Goal: Information Seeking & Learning: Learn about a topic

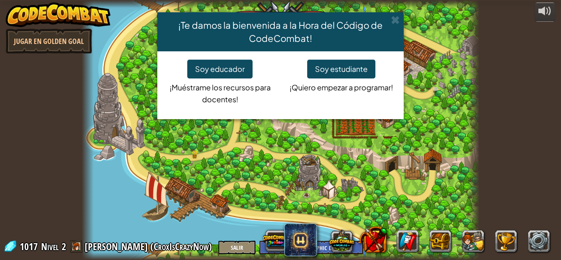
select select "es-419"
click at [350, 68] on button "Soy estudiante" at bounding box center [341, 69] width 68 height 19
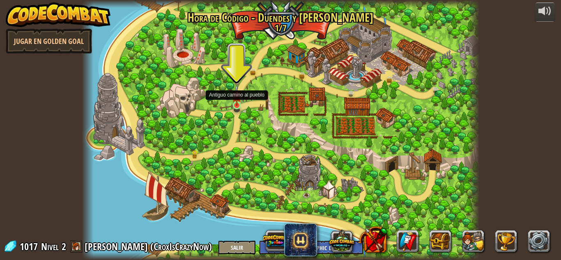
click at [238, 99] on img at bounding box center [236, 95] width 9 height 21
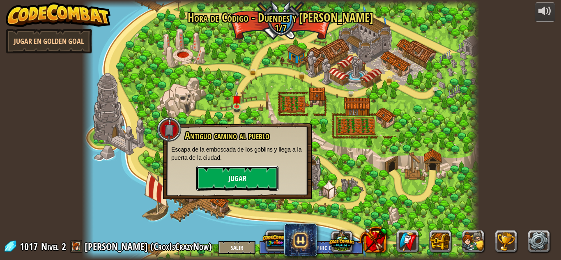
click at [230, 168] on button "Jugar" at bounding box center [237, 178] width 82 height 25
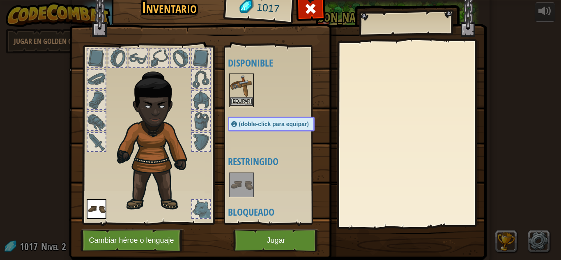
click at [231, 77] on img at bounding box center [241, 85] width 23 height 23
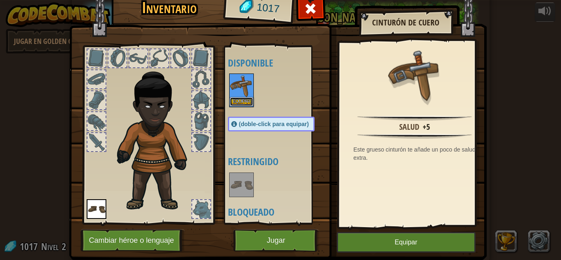
click at [242, 98] on button "Equipar" at bounding box center [241, 101] width 23 height 9
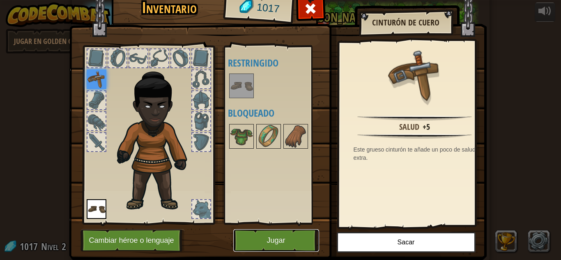
click at [286, 238] on button "Jugar" at bounding box center [276, 240] width 86 height 23
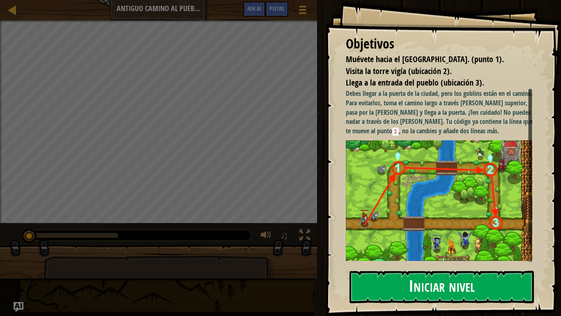
click at [360, 260] on button "Iniciar nivel" at bounding box center [442, 286] width 185 height 32
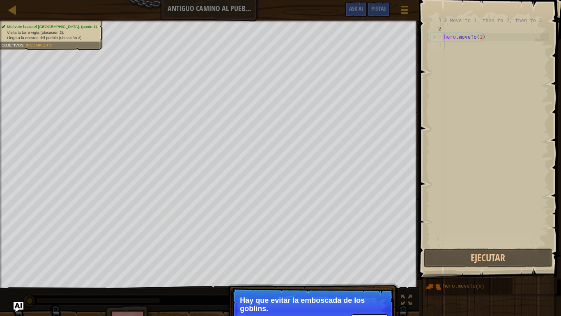
click at [324, 260] on p "Hay que evitar la emboscada de los goblins." at bounding box center [313, 304] width 146 height 16
click at [461, 43] on div "# Move to 1, then to 2, then to 3 hero . moveTo ( 1 )" at bounding box center [496, 139] width 106 height 247
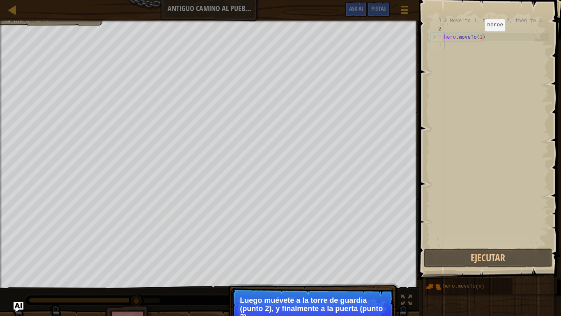
click at [478, 39] on div "# Move to 1, then to 2, then to 3 hero . moveTo ( 1 )" at bounding box center [496, 139] width 106 height 247
type textarea "hero.moveTo(1)"
click at [480, 34] on div "# Move to 1, then to 2, then to 3 hero . moveTo ( 1 )" at bounding box center [496, 139] width 106 height 247
click at [477, 37] on div "# Move to 1, then to 2, then to 3 hero . moveTo ( 1 )" at bounding box center [496, 131] width 106 height 230
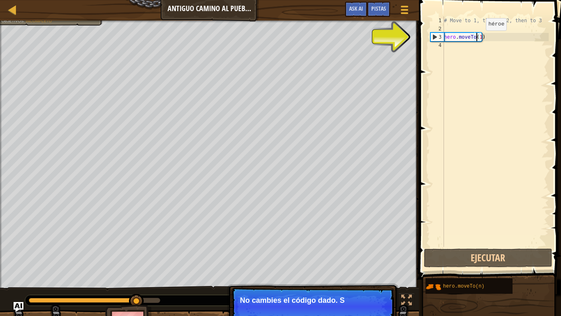
click at [479, 39] on div "# Move to 1, then to 2, then to 3 hero . moveTo ( 1 )" at bounding box center [496, 139] width 106 height 247
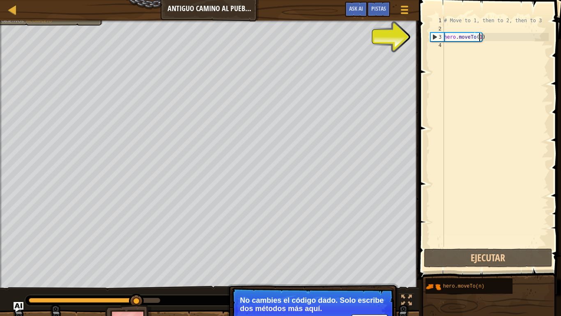
click at [505, 37] on div "# Move to 1, then to 2, then to 3 hero . moveTo ( 1 )" at bounding box center [496, 139] width 106 height 247
drag, startPoint x: 455, startPoint y: 58, endPoint x: 445, endPoint y: 43, distance: 18.2
click at [450, 53] on div "# Move to 1, then to 2, then to 3 hero . moveTo ( 1 )" at bounding box center [496, 139] width 106 height 247
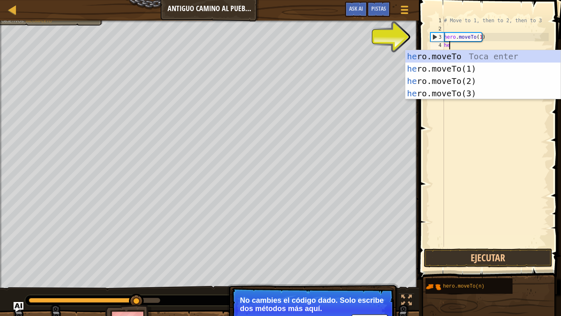
scroll to position [4, 0]
click at [488, 75] on div "hero .moveTo Toca enter hero .moveTo(1) Toca enter hero .moveTo(2) Toca enter h…" at bounding box center [483, 87] width 155 height 74
type textarea "hero.moveTo(2)"
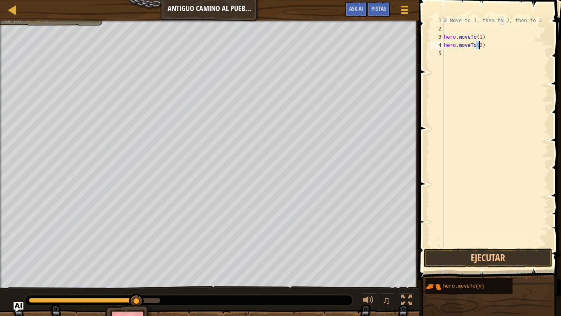
click at [495, 48] on div "# Move to 1, then to 2, then to 3 hero . moveTo ( 1 ) hero . moveTo ( 2 )" at bounding box center [496, 139] width 106 height 247
click at [444, 53] on div "# Move to 1, then to 2, then to 3 hero . moveTo ( 1 ) hero . moveTo ( 2 )" at bounding box center [496, 139] width 106 height 247
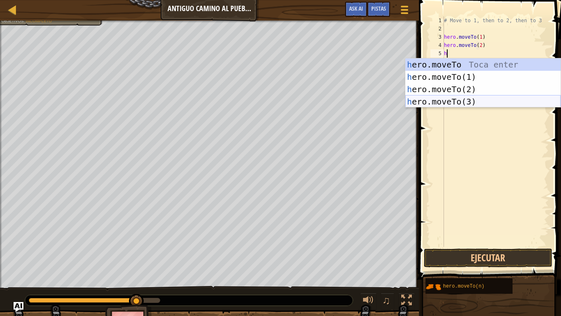
click at [455, 105] on div "h ero.moveTo Toca enter h ero.moveTo(1) Toca enter h ero.moveTo(2) Toca enter h…" at bounding box center [483, 95] width 155 height 74
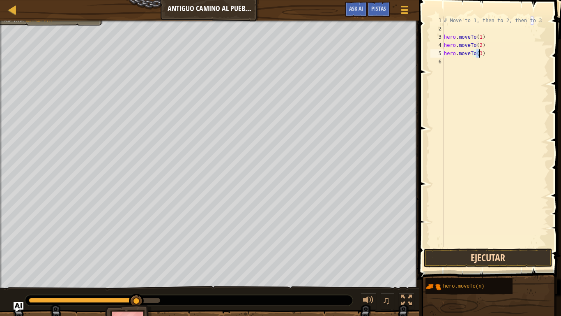
type textarea "hero.moveTo(3)"
click at [515, 248] on button "Ejecutar" at bounding box center [488, 257] width 128 height 19
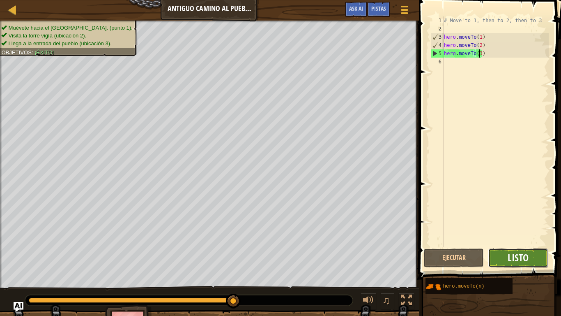
click at [522, 260] on span "Listo" at bounding box center [518, 257] width 21 height 13
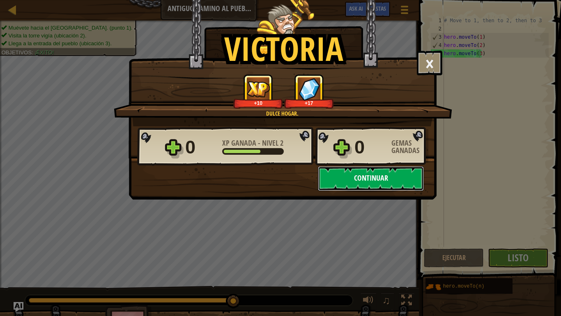
click at [346, 171] on button "Continuar" at bounding box center [371, 178] width 106 height 25
select select "es-419"
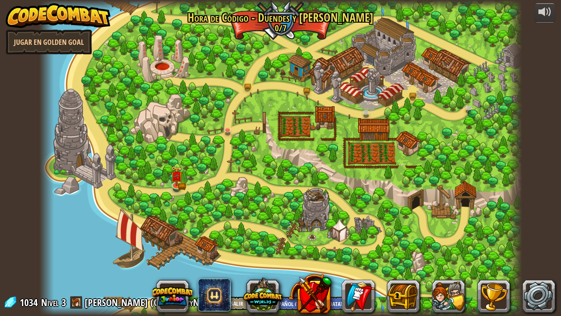
select select "es-419"
click at [248, 83] on img at bounding box center [248, 71] width 12 height 27
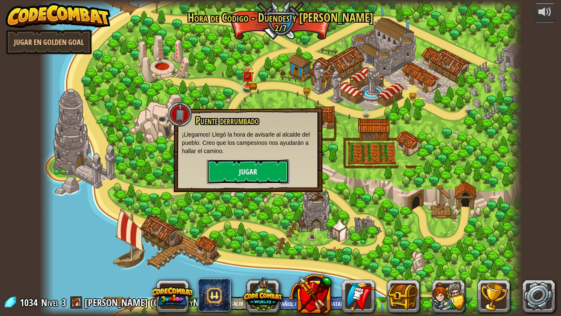
click at [252, 162] on button "Jugar" at bounding box center [248, 171] width 82 height 25
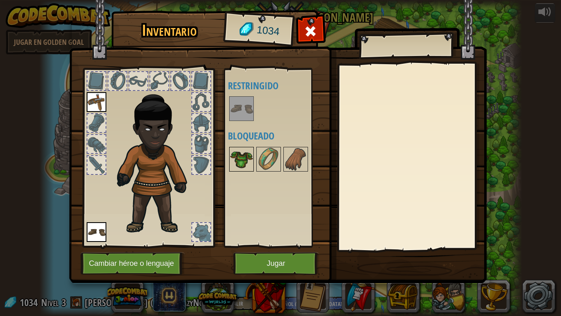
click at [252, 162] on img at bounding box center [241, 159] width 23 height 23
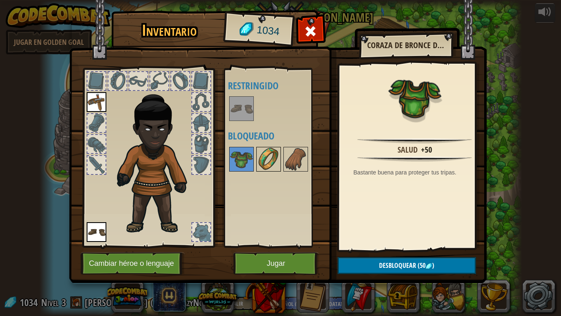
click at [273, 163] on img at bounding box center [268, 159] width 23 height 23
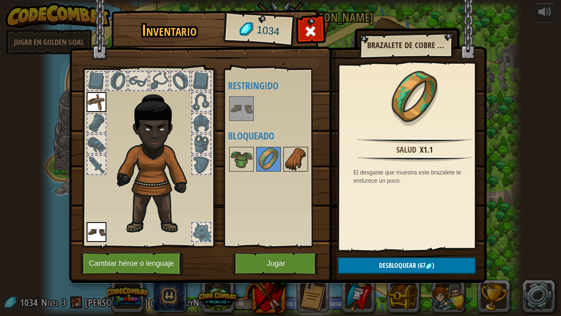
click at [296, 164] on img at bounding box center [295, 159] width 23 height 23
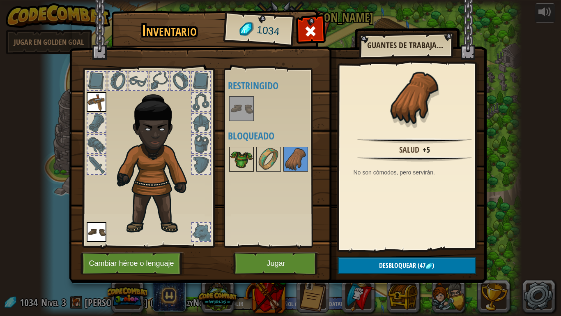
click at [238, 166] on img at bounding box center [241, 159] width 23 height 23
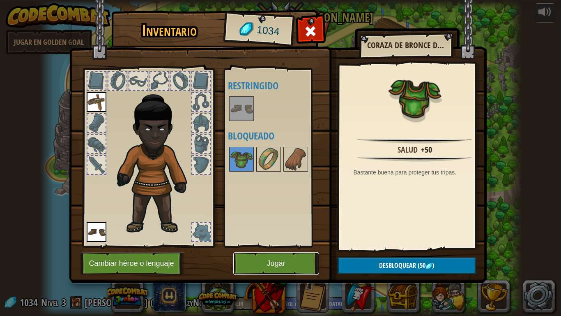
click at [312, 260] on button "Jugar" at bounding box center [276, 263] width 86 height 23
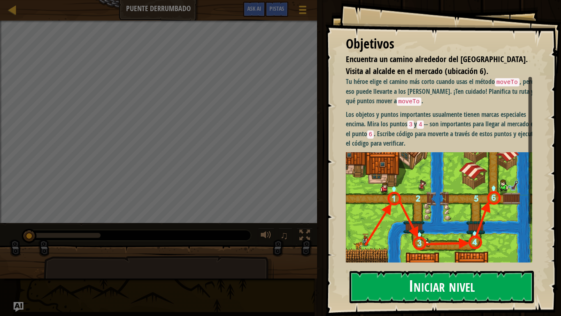
click at [455, 260] on button "Iniciar nivel" at bounding box center [442, 286] width 185 height 32
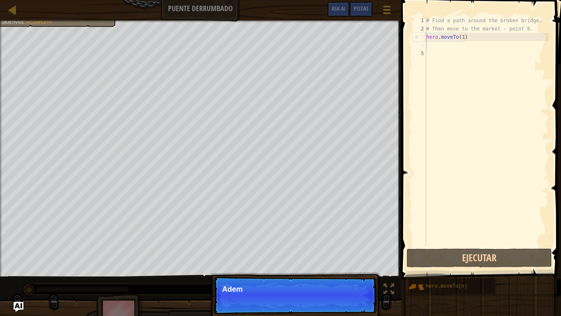
click at [429, 42] on div "# Find a path around the broken bridge. # Then move to the market - point 6. he…" at bounding box center [487, 139] width 124 height 247
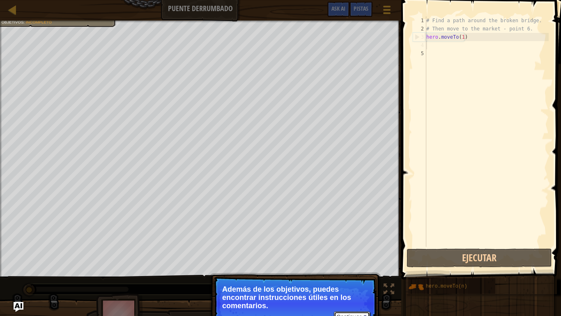
click at [348, 260] on button "Continuar" at bounding box center [352, 316] width 36 height 11
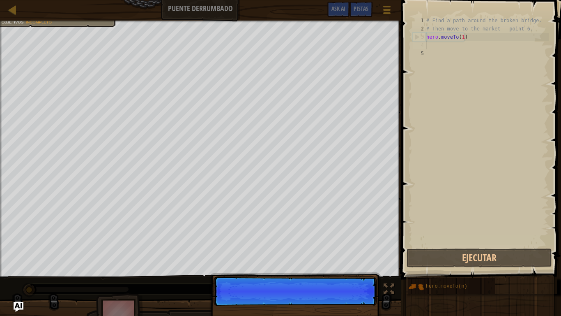
scroll to position [4, 0]
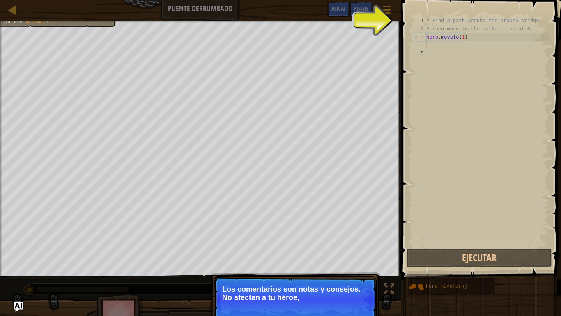
click at [352, 260] on p "Continuar Los comentarios son notas y consejos. No afectan a tu héroe," at bounding box center [295, 299] width 163 height 46
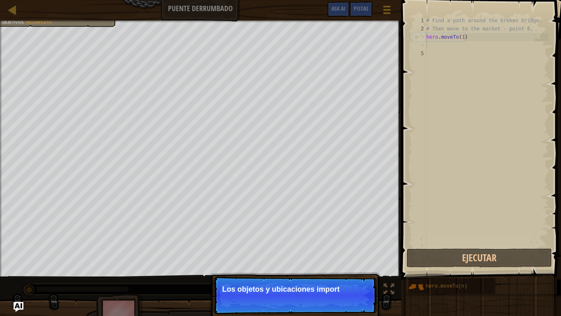
click at [328, 260] on p "Continuar Los objetos y ubicaciones import" at bounding box center [295, 295] width 163 height 38
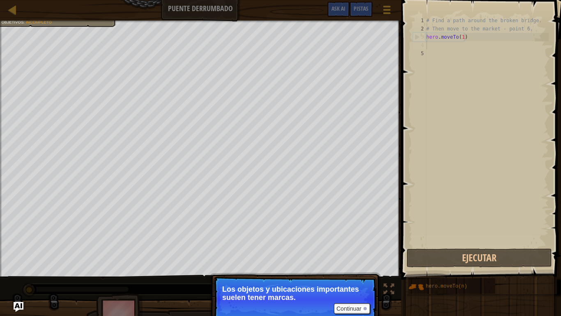
click at [328, 260] on p "Continuar Los objetos y ubicaciones importantes suelen tener marcas." at bounding box center [295, 299] width 163 height 46
click at [357, 260] on button "Continuar" at bounding box center [352, 308] width 36 height 11
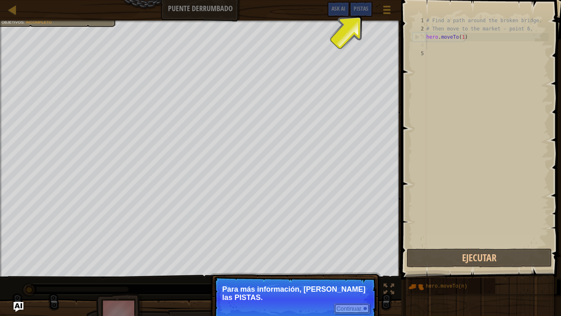
click at [359, 260] on button "Continuar" at bounding box center [352, 308] width 36 height 11
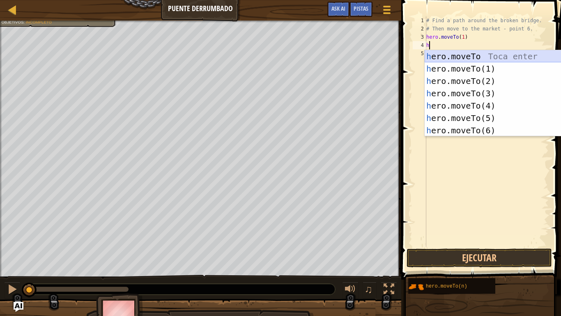
click at [482, 55] on div "h ero.moveTo Toca enter h ero.moveTo(1) Toca enter h ero.moveTo(2) Toca enter h…" at bounding box center [502, 105] width 155 height 111
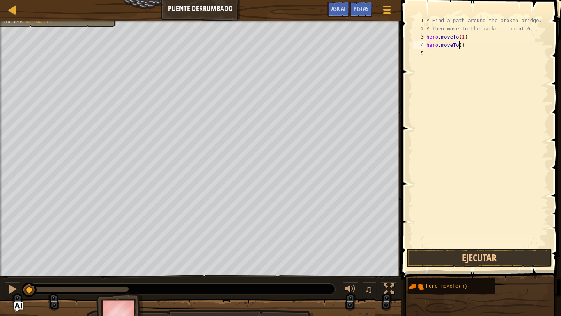
type textarea "hero.moveTo(3)"
click at [473, 47] on div "# Find a path around the broken bridge. # Then move to the market - point 6. he…" at bounding box center [487, 139] width 124 height 247
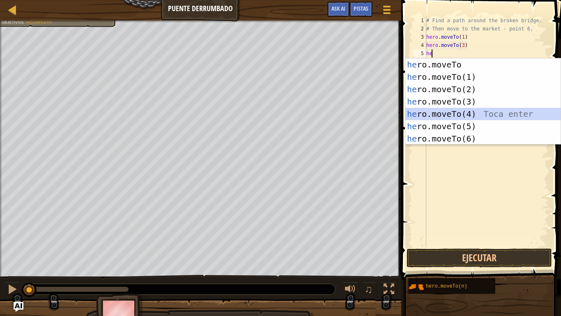
click at [475, 110] on div "he ro.moveTo Toca enter he ro.moveTo(1) Toca enter he ro.moveTo(2) Toca enter h…" at bounding box center [483, 113] width 155 height 111
type textarea "hero.moveTo(4)"
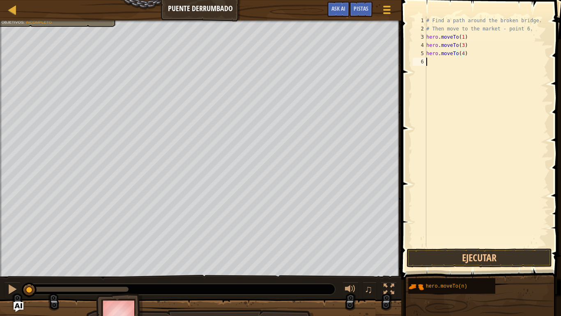
click at [474, 59] on div "# Find a path around the broken bridge. # Then move to the market - point 6. he…" at bounding box center [487, 139] width 124 height 247
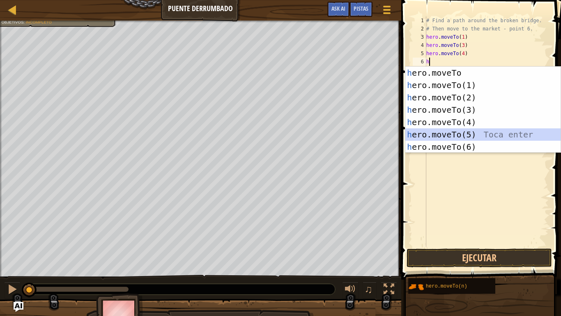
click at [475, 137] on div "h ero.moveTo Toca enter h ero.moveTo(1) Toca enter h ero.moveTo(2) Toca enter h…" at bounding box center [483, 122] width 155 height 111
type textarea "hero.moveTo(5)"
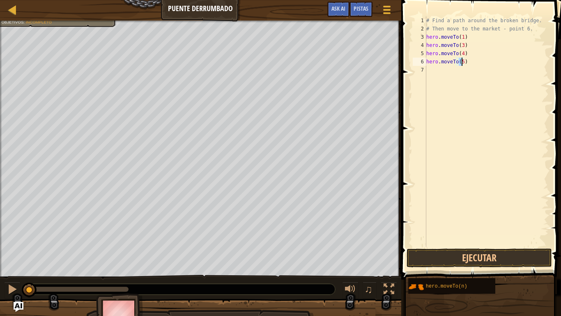
click at [461, 71] on div "# Find a path around the broken bridge. # Then move to the market - point 6. he…" at bounding box center [487, 139] width 124 height 247
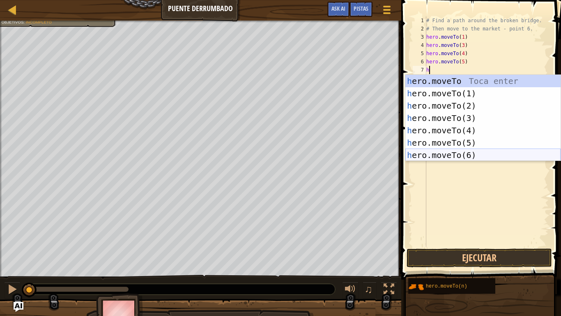
click at [465, 157] on div "h ero.moveTo Toca enter h ero.moveTo(1) Toca enter h ero.moveTo(2) Toca enter h…" at bounding box center [483, 130] width 155 height 111
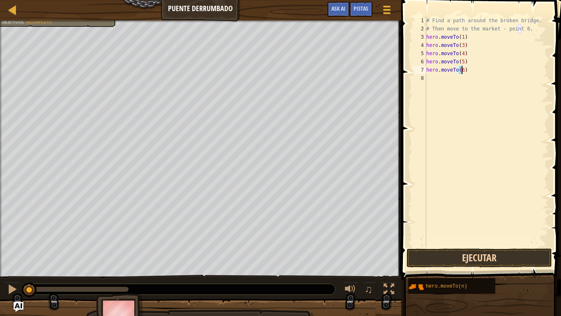
type textarea "hero.moveTo(6)"
click at [464, 250] on button "Ejecutar" at bounding box center [479, 257] width 145 height 19
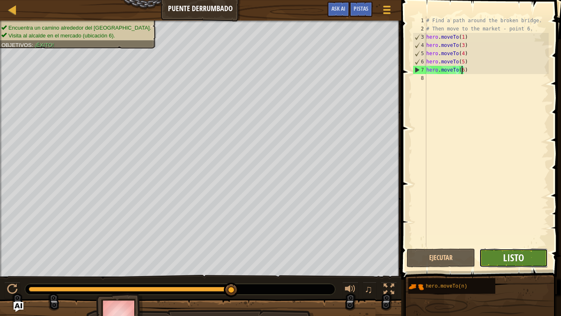
click at [503, 251] on button "Listo" at bounding box center [514, 257] width 69 height 19
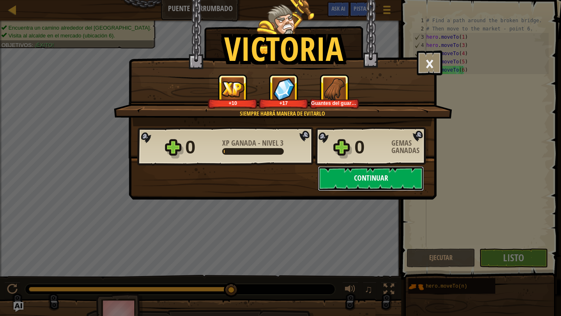
click at [386, 179] on button "Continuar" at bounding box center [371, 178] width 106 height 25
select select "es-419"
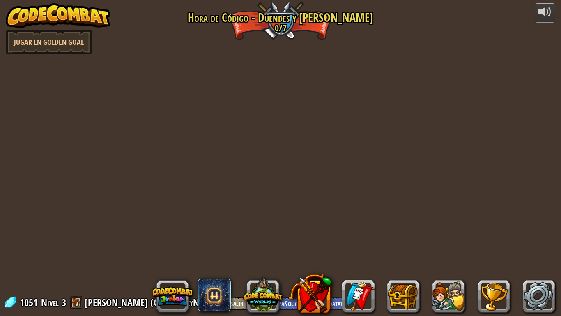
select select "es-419"
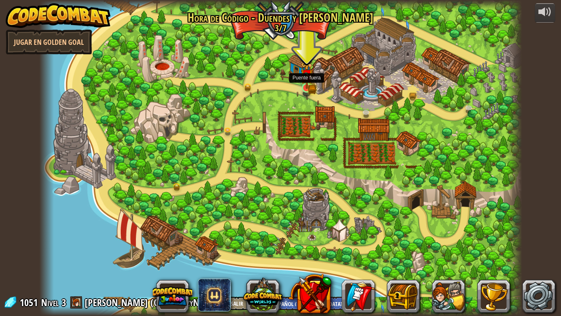
click at [308, 83] on img at bounding box center [307, 75] width 12 height 27
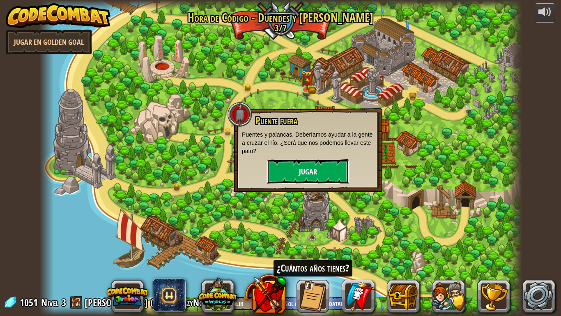
click at [329, 165] on button "Jugar" at bounding box center [308, 171] width 82 height 25
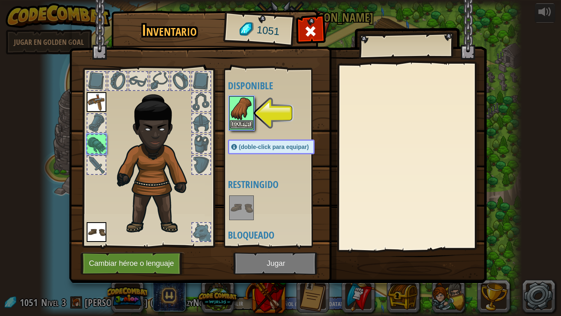
click at [242, 112] on img at bounding box center [241, 108] width 23 height 23
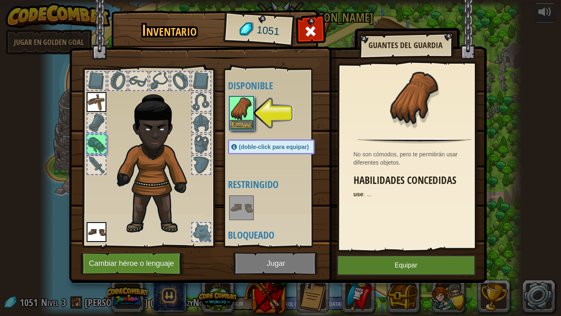
click at [242, 112] on img at bounding box center [241, 108] width 23 height 23
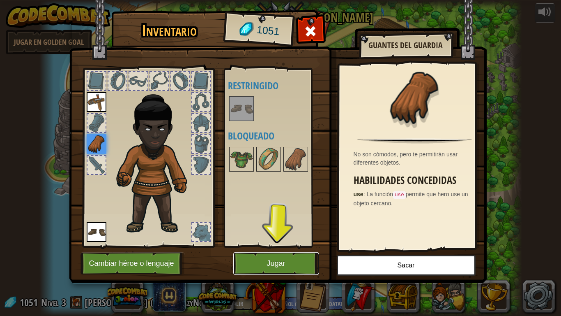
click at [306, 260] on button "Jugar" at bounding box center [276, 263] width 86 height 23
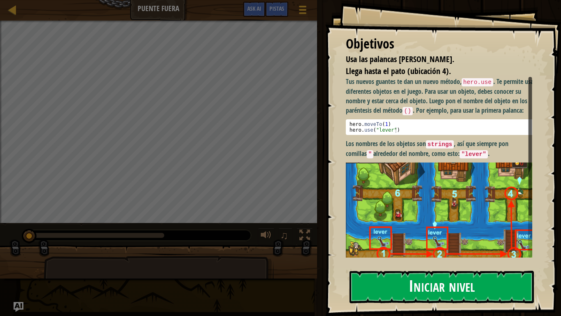
click at [438, 260] on button "Iniciar nivel" at bounding box center [442, 286] width 185 height 32
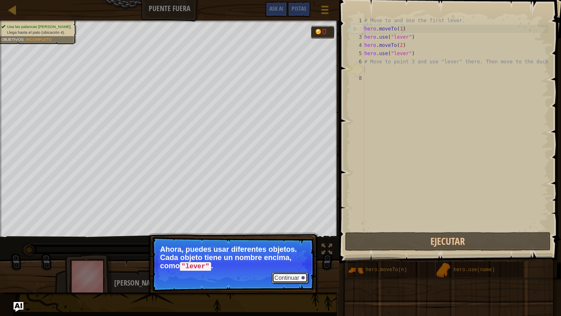
click at [293, 260] on button "Continuar" at bounding box center [290, 277] width 36 height 11
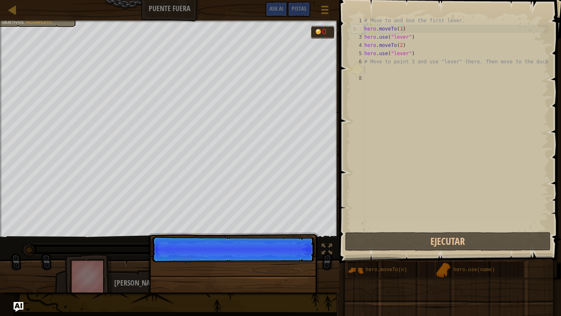
scroll to position [4, 0]
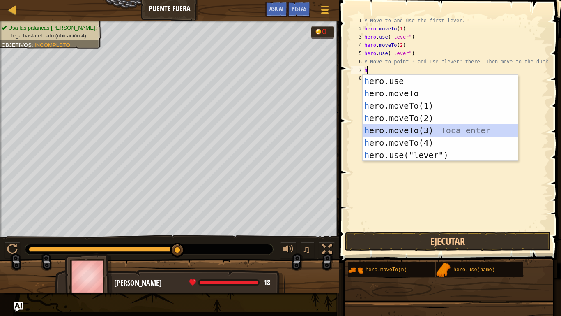
click at [434, 134] on div "h ero.use Toca enter h ero.moveTo Toca enter h ero.moveTo(1) Toca enter h ero.m…" at bounding box center [440, 130] width 155 height 111
type textarea "hero.moveTo(3)"
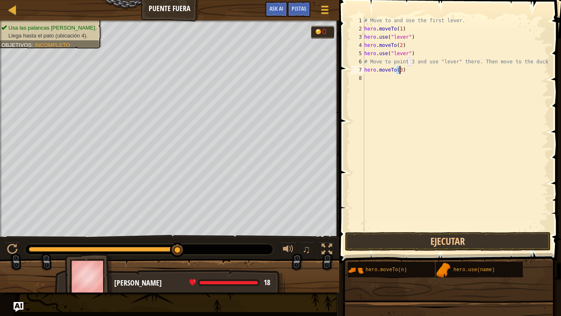
click at [433, 75] on div "# Move to and use the first lever. hero . moveTo ( 1 ) hero . use ( "lever" ) h…" at bounding box center [456, 131] width 186 height 230
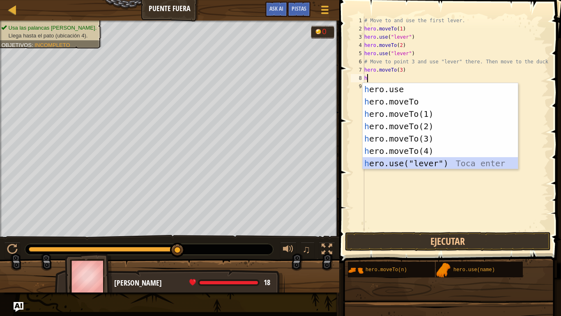
click at [416, 167] on div "h ero.use Toca enter h ero.moveTo Toca enter h ero.moveTo(1) Toca enter h ero.m…" at bounding box center [440, 138] width 155 height 111
type textarea "hero.use("lever")"
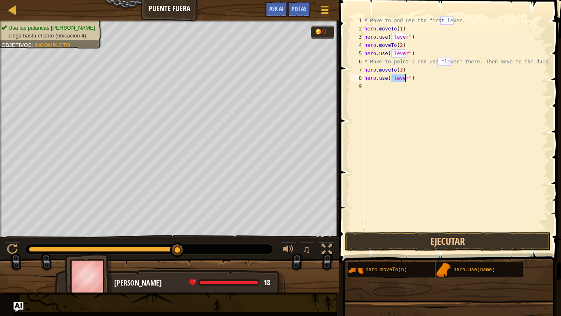
click at [418, 78] on div "# Move to and use the first lever. hero . moveTo ( 1 ) hero . use ( "lever" ) h…" at bounding box center [456, 131] width 186 height 230
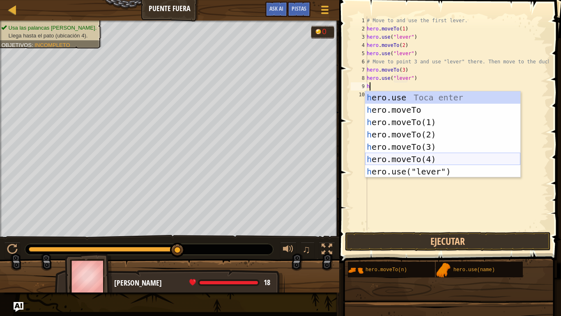
click at [412, 157] on div "h ero.use Toca enter h ero.moveTo Toca enter h ero.moveTo(1) Toca enter h ero.m…" at bounding box center [442, 146] width 155 height 111
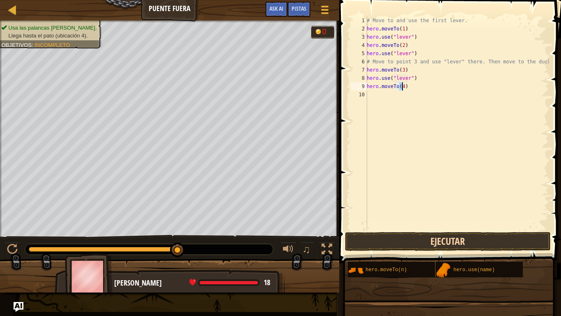
type textarea "hero.moveTo(4)"
click at [424, 247] on button "Ejecutar" at bounding box center [448, 241] width 206 height 19
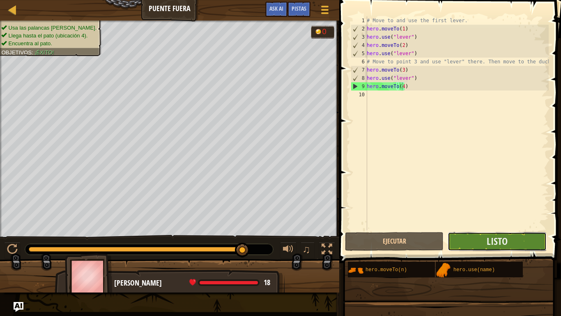
click at [464, 249] on button "Listo" at bounding box center [497, 241] width 99 height 19
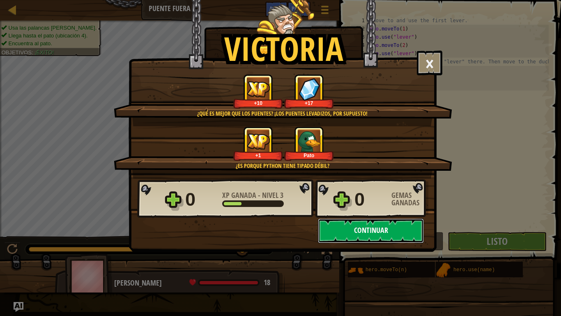
click at [348, 224] on button "Continuar" at bounding box center [371, 230] width 106 height 25
select select "es-419"
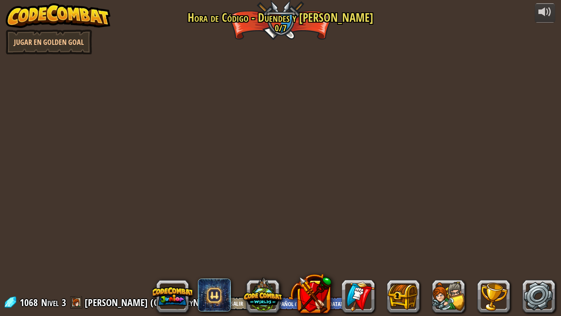
select select "es-419"
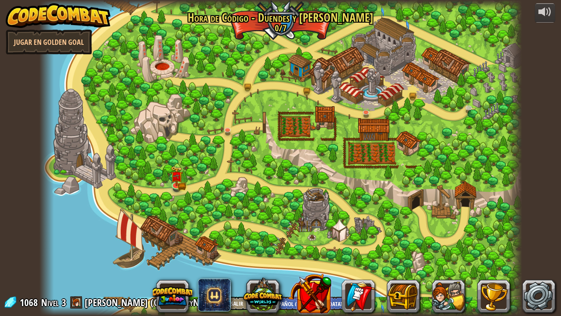
select select "es-419"
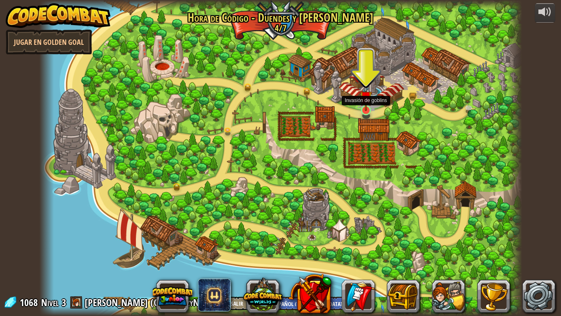
click at [364, 104] on img at bounding box center [366, 97] width 12 height 28
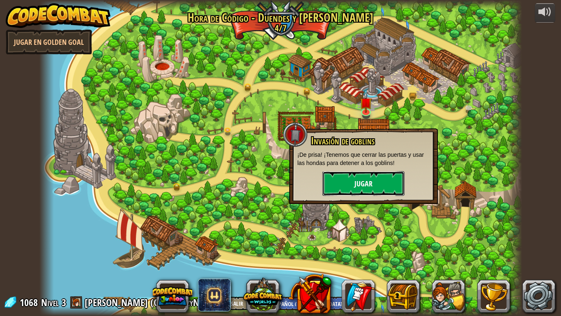
click at [351, 172] on button "Jugar" at bounding box center [364, 183] width 82 height 25
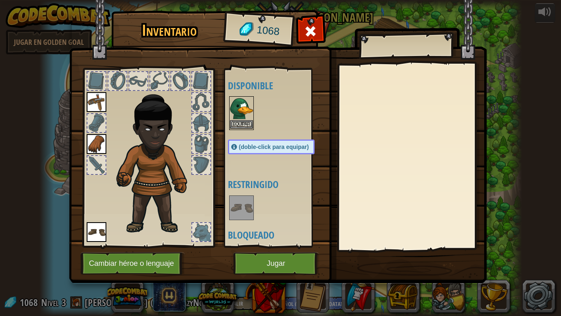
click at [232, 115] on img at bounding box center [241, 108] width 23 height 23
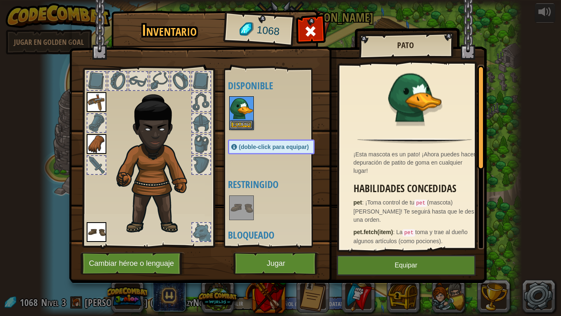
click at [398, 46] on h2 "Pato" at bounding box center [405, 45] width 77 height 9
click at [234, 113] on img at bounding box center [241, 108] width 23 height 23
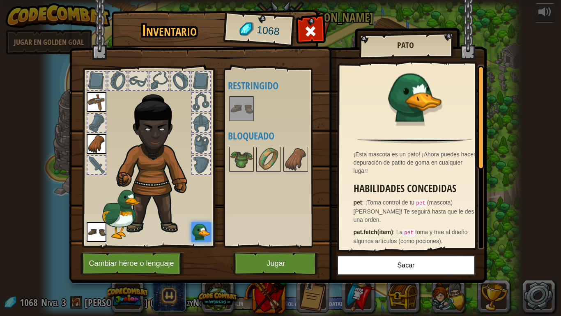
click at [123, 210] on img at bounding box center [131, 204] width 61 height 70
click at [405, 48] on h2 "Pato" at bounding box center [405, 45] width 77 height 9
click at [244, 156] on img at bounding box center [241, 159] width 23 height 23
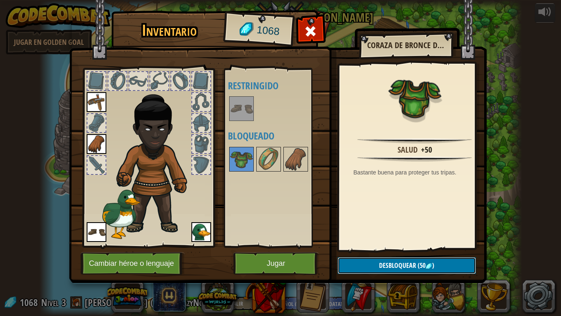
click at [400, 260] on span "Desbloquear" at bounding box center [397, 265] width 37 height 9
click at [374, 258] on button "Confirmar" at bounding box center [407, 265] width 138 height 17
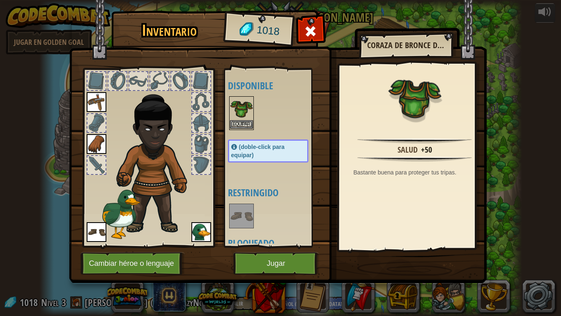
click at [245, 119] on img at bounding box center [241, 108] width 23 height 23
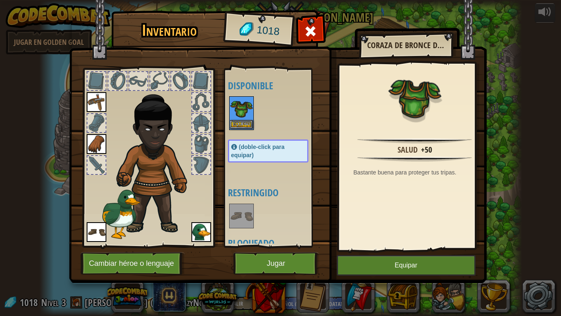
click at [245, 119] on img at bounding box center [241, 108] width 23 height 23
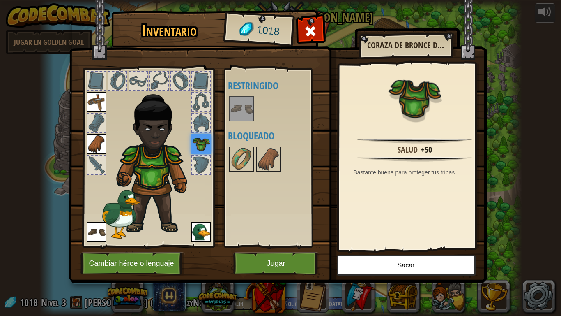
click at [112, 221] on img at bounding box center [131, 204] width 61 height 70
click at [251, 162] on img at bounding box center [241, 159] width 23 height 23
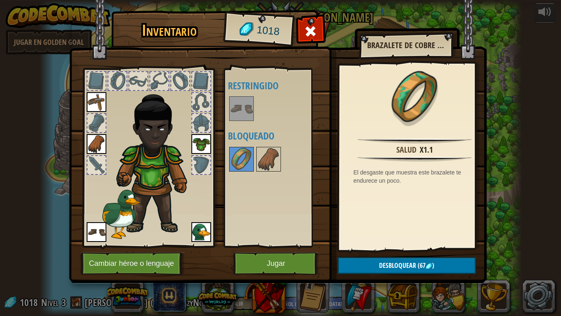
click at [247, 104] on img at bounding box center [241, 108] width 23 height 23
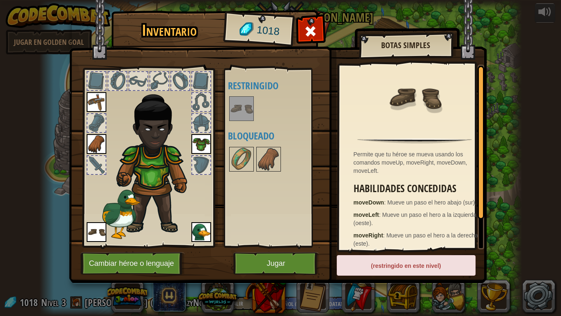
drag, startPoint x: 148, startPoint y: 201, endPoint x: 130, endPoint y: 208, distance: 19.2
click at [146, 202] on img at bounding box center [131, 204] width 61 height 70
click at [128, 208] on img at bounding box center [131, 204] width 61 height 70
click at [210, 228] on img at bounding box center [202, 232] width 20 height 20
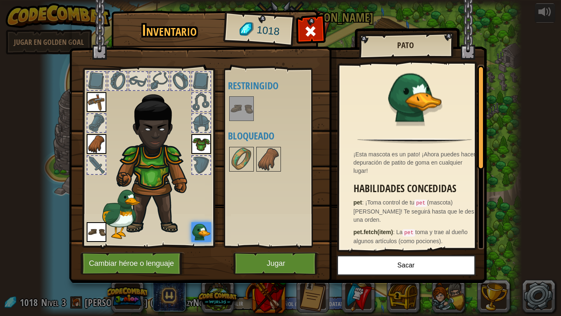
click at [427, 33] on img at bounding box center [278, 133] width 418 height 298
click at [252, 259] on button "Jugar" at bounding box center [276, 263] width 86 height 23
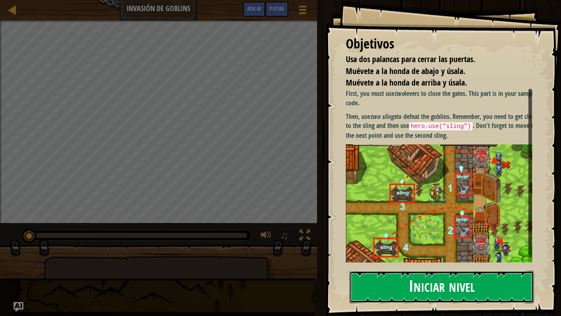
click at [400, 260] on button "Iniciar nivel" at bounding box center [442, 286] width 185 height 32
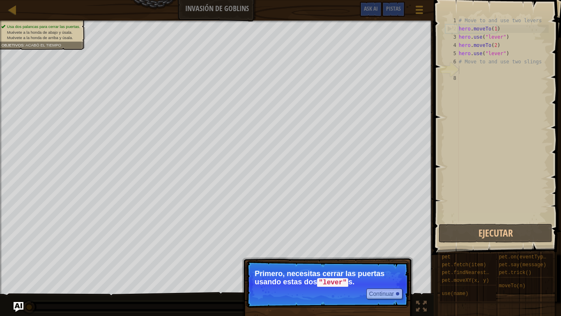
click at [352, 260] on p "Continuar Primero, necesitas cerrar las puertas usando estas dos "lever" s." at bounding box center [327, 284] width 163 height 47
click at [386, 260] on button "Continuar" at bounding box center [385, 293] width 36 height 11
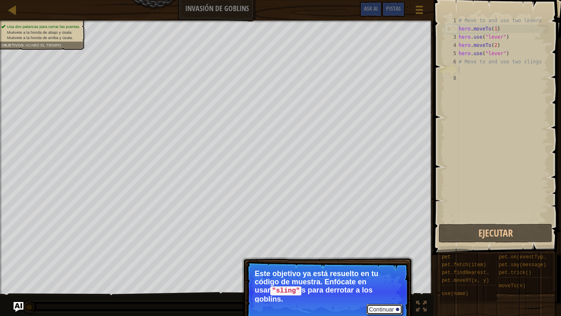
click at [395, 260] on button "Continuar" at bounding box center [385, 309] width 36 height 11
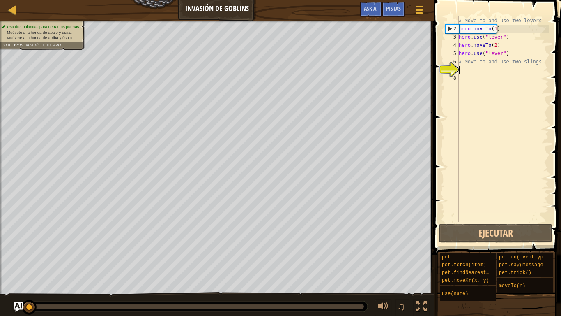
click at [475, 69] on div "# Move to and use two levers hero . moveTo ( 1 ) hero . use ( "lever" ) hero . …" at bounding box center [503, 127] width 92 height 222
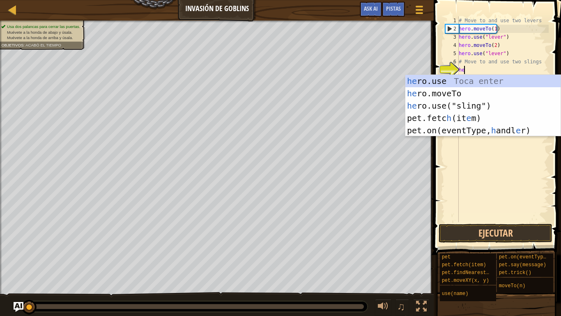
scroll to position [4, 0]
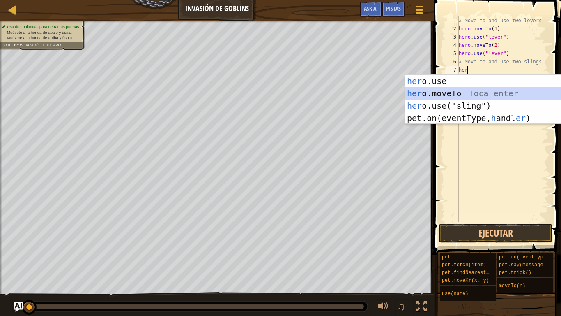
click at [471, 94] on div "her o.use Toca enter her o.moveTo Toca enter her o.use("sling") Toca enter pet.…" at bounding box center [483, 112] width 155 height 74
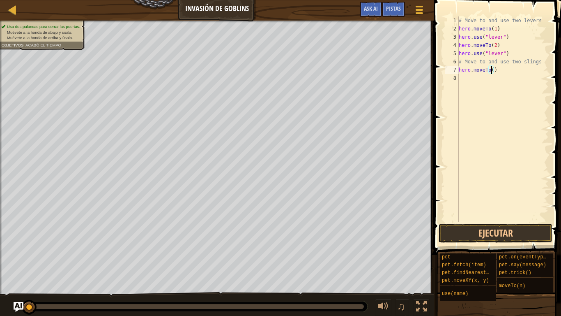
type textarea "hero.moveTo(4)"
click at [510, 72] on div "# Move to and use two levers hero . moveTo ( 1 ) hero . use ( "lever" ) hero . …" at bounding box center [503, 127] width 92 height 222
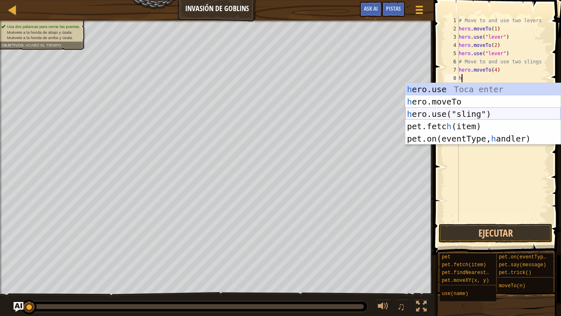
click at [483, 111] on div "h ero.use Toca enter h ero.moveTo Toca enter h ero.use("sling") Toca enter pet.…" at bounding box center [483, 126] width 155 height 86
type textarea "hero.use("sling")"
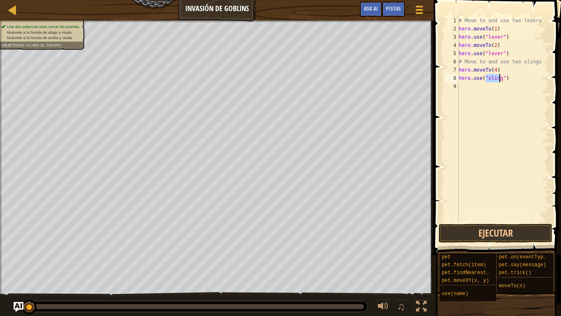
click at [533, 80] on div "# Move to and use two levers hero . moveTo ( 1 ) hero . use ( "lever" ) hero . …" at bounding box center [503, 127] width 92 height 222
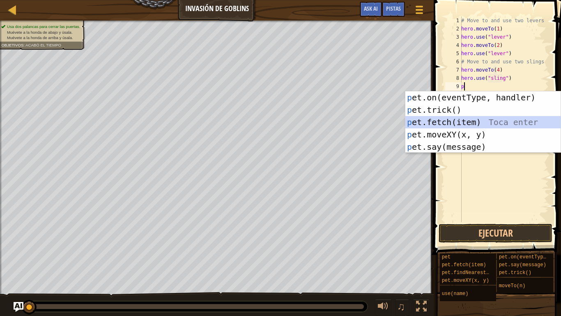
click at [483, 125] on div "p et.on(eventType, handler) Toca enter p et.trick() Toca enter p et.fetch(item)…" at bounding box center [483, 134] width 155 height 86
type textarea "pet.fetch(item)"
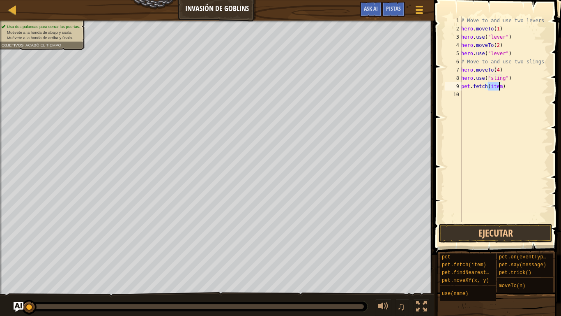
click at [513, 93] on div "# Move to and use two levers hero . moveTo ( 1 ) hero . use ( "lever" ) hero . …" at bounding box center [504, 127] width 89 height 222
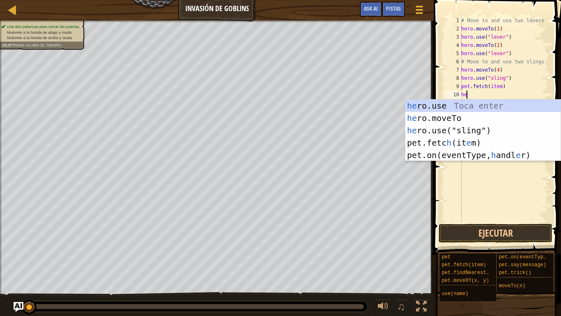
scroll to position [4, 0]
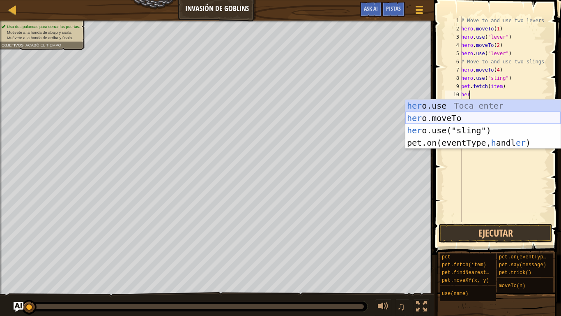
click at [488, 116] on div "her o.use Toca enter her o.moveTo Toca enter her o.use("sling") Toca enter pet.…" at bounding box center [483, 136] width 155 height 74
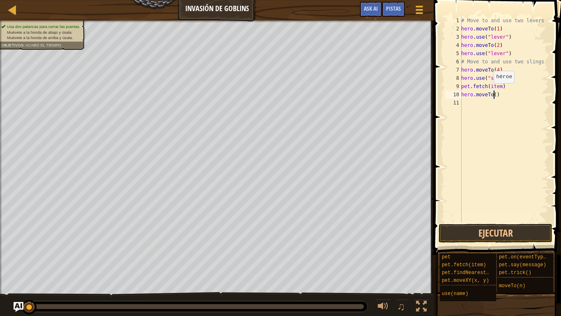
type textarea "hero.moveTo(3)"
click at [506, 99] on div "# Move to and use two levers hero . moveTo ( 1 ) hero . use ( "lever" ) hero . …" at bounding box center [504, 127] width 89 height 222
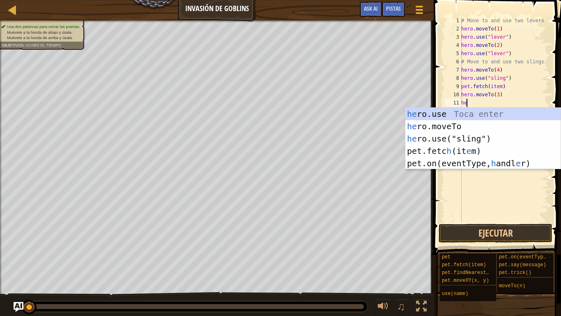
scroll to position [4, 0]
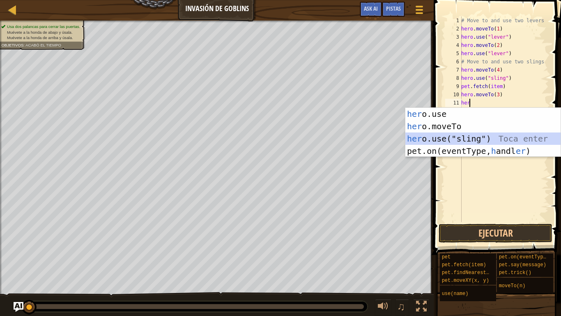
click at [475, 137] on div "her o.use Toca enter her o.moveTo Toca enter her o.use("sling") Toca enter pet.…" at bounding box center [483, 145] width 155 height 74
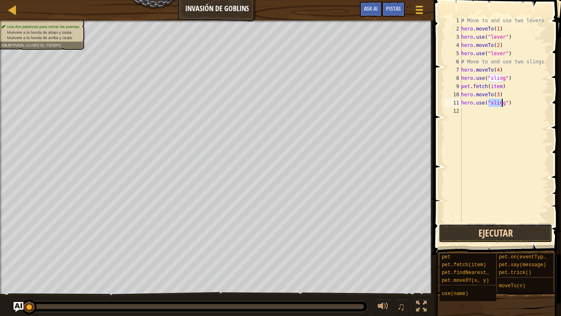
click at [513, 236] on button "Ejecutar" at bounding box center [496, 233] width 114 height 19
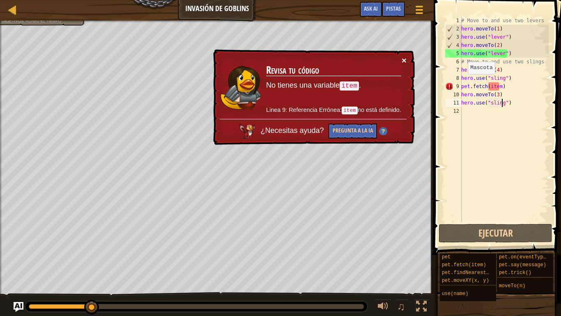
click at [406, 59] on button "×" at bounding box center [404, 60] width 5 height 9
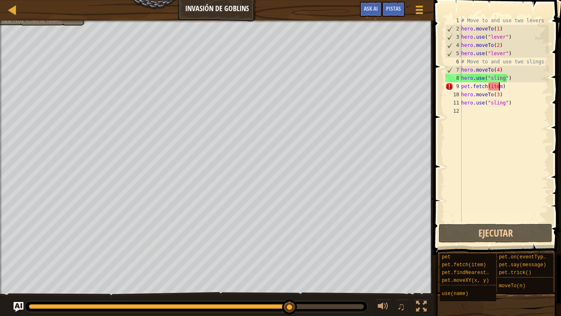
click at [500, 87] on div "# Move to and use two levers hero . moveTo ( 1 ) hero . use ( "lever" ) hero . …" at bounding box center [504, 127] width 89 height 222
type textarea "pet.fetch(item)"
click at [505, 85] on div "# Move to and use two levers hero . moveTo ( 1 ) hero . use ( "lever" ) hero . …" at bounding box center [504, 127] width 89 height 222
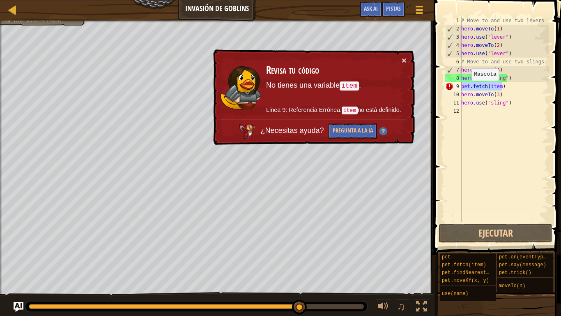
drag, startPoint x: 505, startPoint y: 85, endPoint x: 437, endPoint y: 86, distance: 67.8
click at [437, 86] on div "pet.fetch(item) 1 2 3 4 5 6 7 8 9 10 11 12 # Move to and use two levers hero . …" at bounding box center [496, 143] width 130 height 279
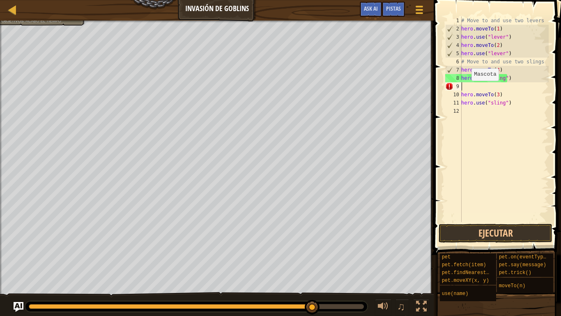
scroll to position [4, 0]
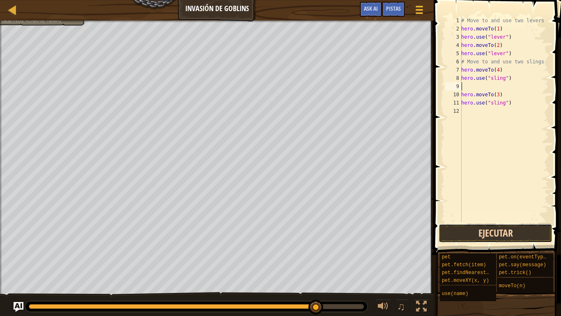
click at [503, 235] on button "Ejecutar" at bounding box center [496, 233] width 114 height 19
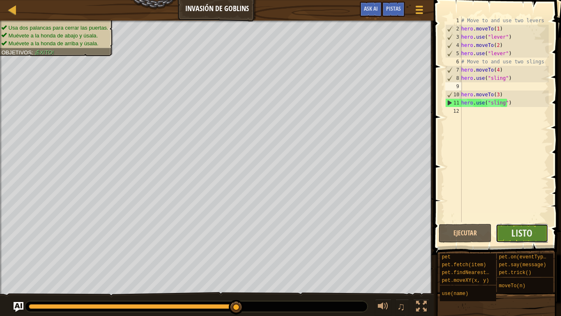
click at [501, 230] on button "Listo" at bounding box center [522, 233] width 53 height 19
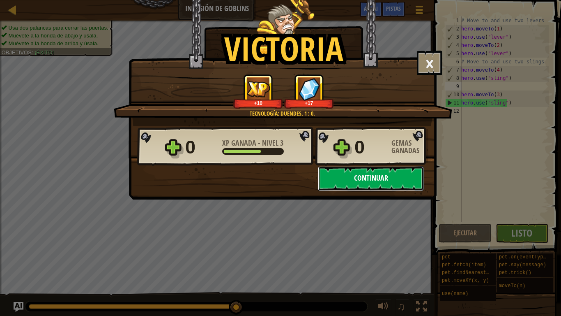
click at [373, 174] on button "Continuar" at bounding box center [371, 178] width 106 height 25
select select "es-419"
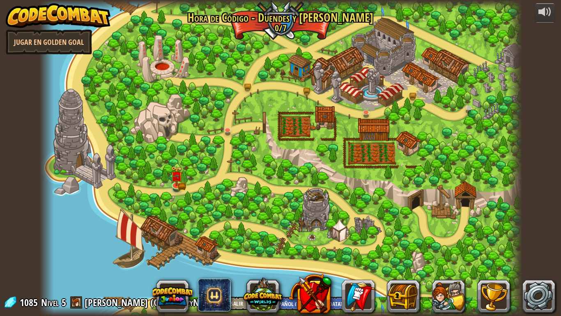
select select "es-419"
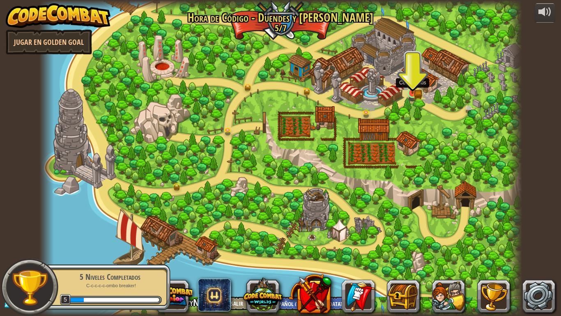
click at [412, 91] on img at bounding box center [413, 80] width 12 height 27
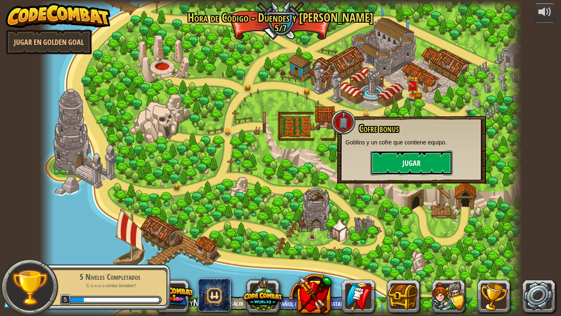
click at [402, 174] on button "Jugar" at bounding box center [412, 162] width 82 height 25
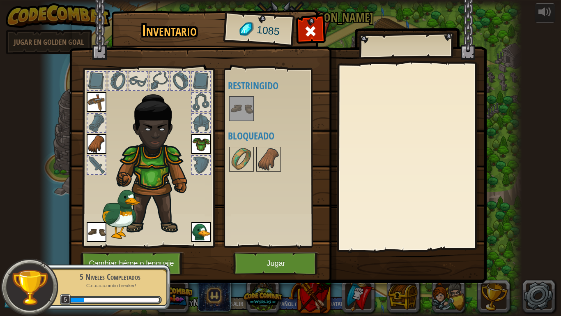
click at [107, 212] on img at bounding box center [131, 204] width 61 height 70
click at [110, 210] on img at bounding box center [131, 204] width 61 height 70
click at [197, 235] on img at bounding box center [202, 232] width 20 height 20
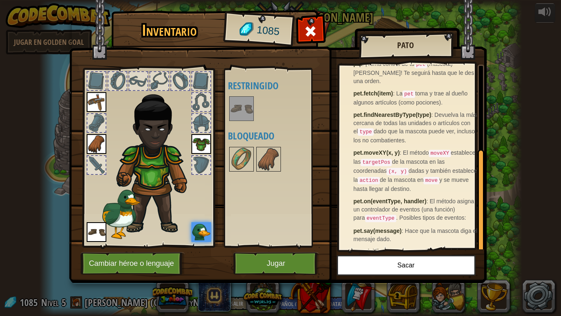
scroll to position [146, 0]
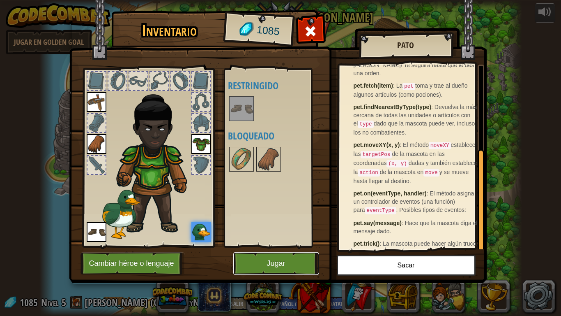
click at [277, 260] on button "Jugar" at bounding box center [276, 263] width 86 height 23
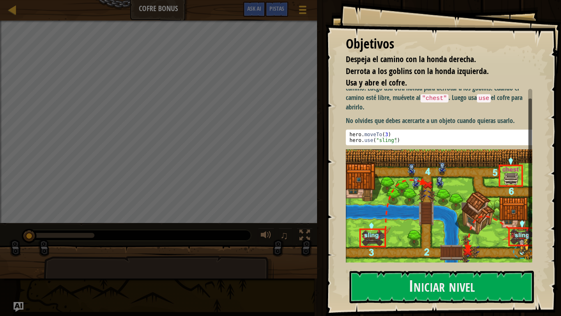
scroll to position [21, 0]
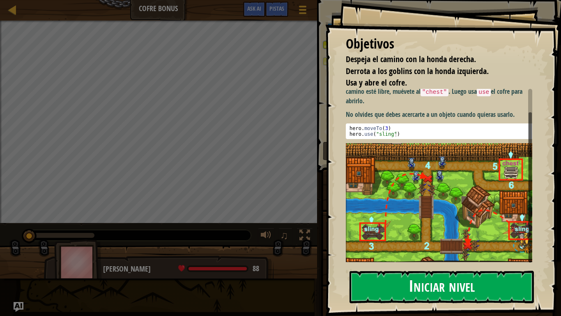
click at [488, 260] on button "Iniciar nivel" at bounding box center [442, 286] width 185 height 32
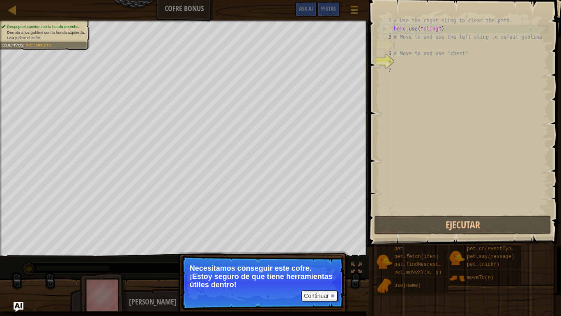
click at [307, 260] on p "Continuar Necesitamos conseguir este cofre. ¡Estoy seguro de que tiene herramie…" at bounding box center [262, 282] width 163 height 54
click at [309, 260] on button "Continuar" at bounding box center [320, 295] width 36 height 11
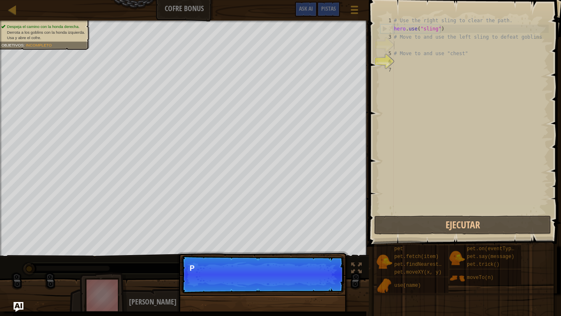
scroll to position [4, 0]
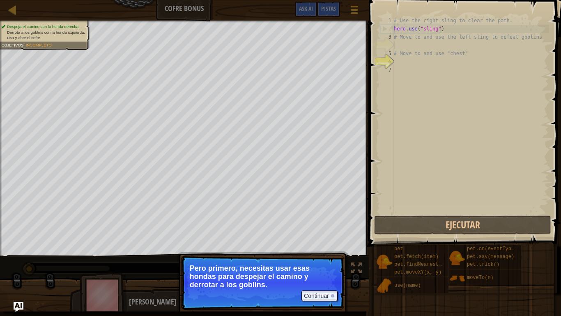
click at [317, 260] on p "Pero primero, necesitas usar esas hondas para despejar el camino y derrotar a l…" at bounding box center [263, 276] width 146 height 25
click at [324, 260] on button "Continuar" at bounding box center [320, 295] width 36 height 11
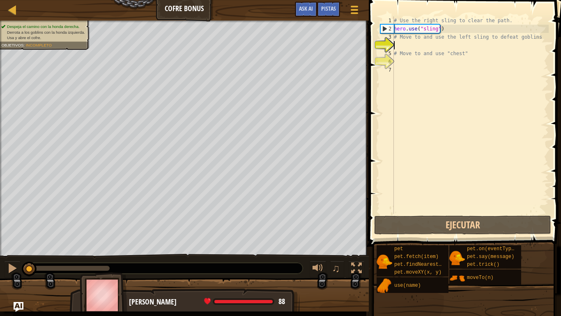
type textarea "g"
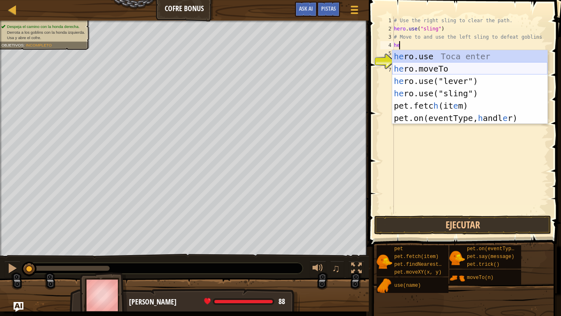
click at [455, 74] on div "he ro.use Toca enter he ro.moveTo Toca enter he ro.use("lever") Toca enter he r…" at bounding box center [469, 99] width 155 height 99
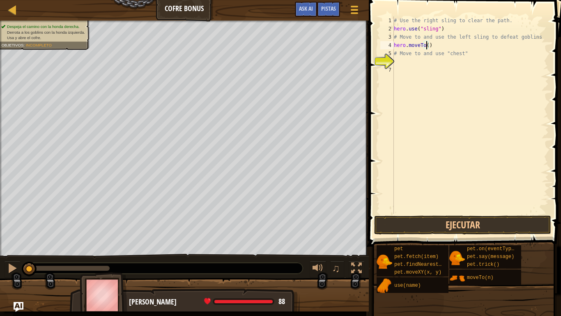
type textarea "hero.moveTo(3)"
click at [467, 46] on div "# Use the right sling to clear the path. hero . use ( "sling" ) # Move to and u…" at bounding box center [470, 123] width 157 height 214
click at [451, 62] on div "# Use the right sling to clear the path. hero . use ( "sling" ) # Move to and u…" at bounding box center [470, 123] width 157 height 214
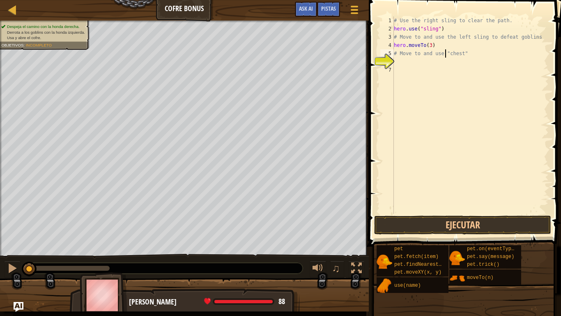
click at [444, 52] on div "# Use the right sling to clear the path. hero . use ( "sling" ) # Move to and u…" at bounding box center [470, 123] width 157 height 214
type textarea "# Move to and use "chest""
click at [440, 62] on div "# Use the right sling to clear the path. hero . use ( "sling" ) # Move to and u…" at bounding box center [470, 123] width 157 height 214
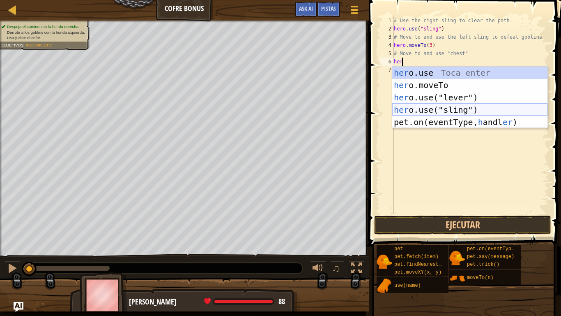
click at [468, 105] on div "her o.use Toca enter her o.moveTo Toca enter her o.use("lever") Toca enter her …" at bounding box center [469, 110] width 155 height 86
type textarea "hero.use("sling")"
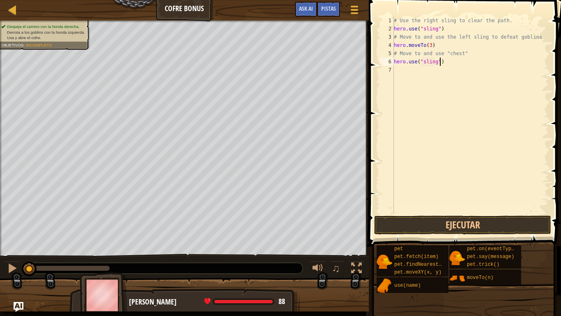
click at [449, 62] on div "# Use the right sling to clear the path. hero . use ( "sling" ) # Move to and u…" at bounding box center [470, 123] width 157 height 214
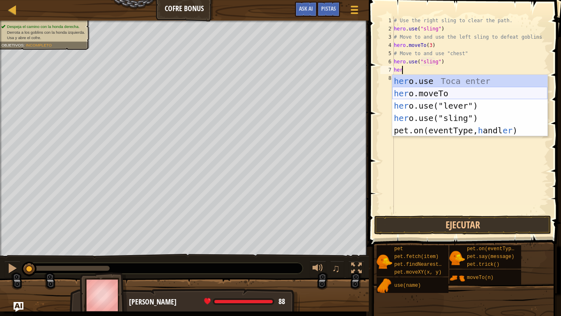
click at [427, 96] on div "her o.use Toca enter her o.moveTo Toca enter her o.use("lever") Toca enter her …" at bounding box center [469, 118] width 155 height 86
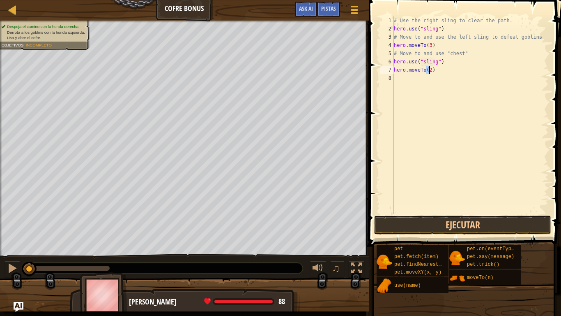
click at [446, 72] on div "# Use the right sling to clear the path. hero . use ( "sling" ) # Move to and u…" at bounding box center [470, 123] width 157 height 214
click at [444, 72] on div "# Use the right sling to clear the path. hero . use ( "sling" ) # Move to and u…" at bounding box center [470, 123] width 157 height 214
click at [456, 217] on button "Ejecutar" at bounding box center [462, 224] width 177 height 19
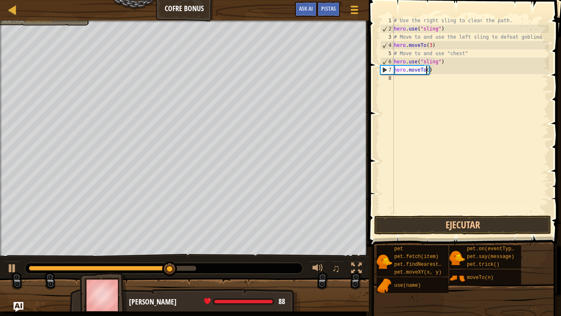
type textarea "hero.moveTo(2)"
click at [436, 72] on div "# Use the right sling to clear the path. hero . use ( "sling" ) # Move to and u…" at bounding box center [470, 123] width 157 height 214
click at [426, 82] on div "# Use the right sling to clear the path. hero . use ( "sling" ) # Move to and u…" at bounding box center [470, 123] width 157 height 214
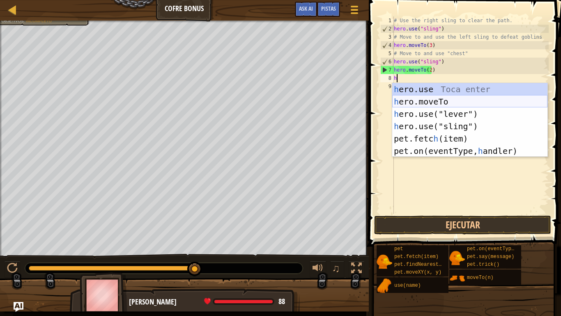
click at [455, 102] on div "h ero.use Toca enter h ero.moveTo Toca enter h ero.use("lever") Toca enter h er…" at bounding box center [469, 132] width 155 height 99
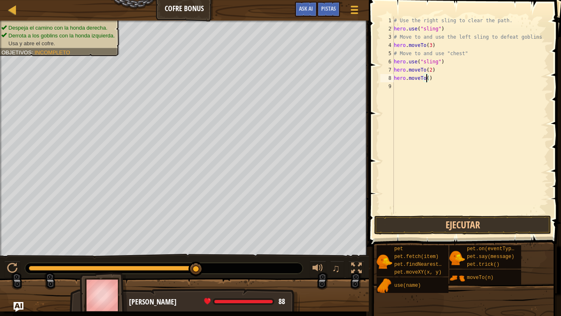
type textarea "hero.moveTo(4)"
click at [450, 82] on div "# Use the right sling to clear the path. hero . use ( "sling" ) # Move to and u…" at bounding box center [470, 123] width 157 height 214
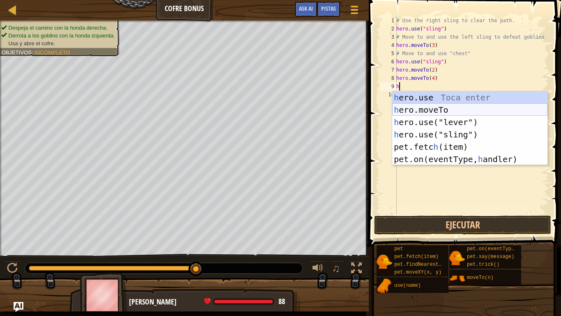
click at [448, 106] on div "h ero.use Toca enter h ero.moveTo Toca enter h ero.use("lever") Toca enter h er…" at bounding box center [469, 140] width 155 height 99
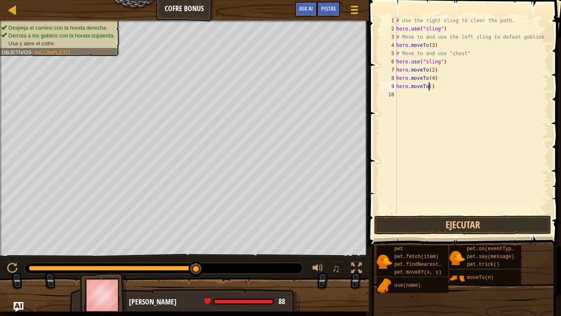
type textarea "hero.moveTo(5)"
click at [453, 84] on div "# Use the right sling to clear the path. hero . use ( "sling" ) # Move to and u…" at bounding box center [472, 123] width 154 height 214
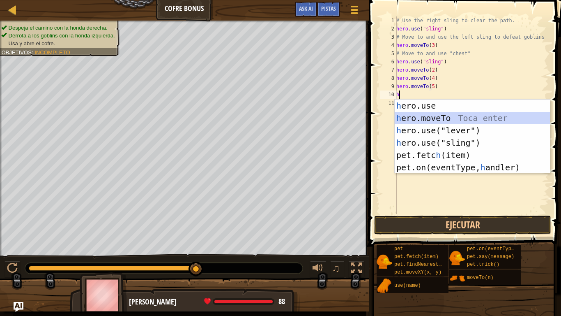
click at [456, 121] on div "h ero.use Toca enter h ero.moveTo Toca enter h ero.use("lever") Toca enter h er…" at bounding box center [472, 148] width 155 height 99
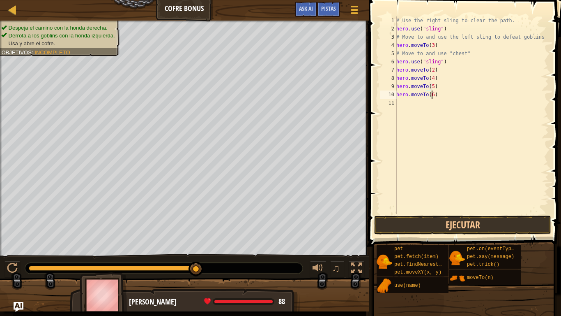
scroll to position [4, 2]
type textarea "hero.moveTo(6)"
click at [467, 215] on span at bounding box center [466, 111] width 199 height 270
click at [465, 222] on button "Ejecutar" at bounding box center [462, 224] width 177 height 19
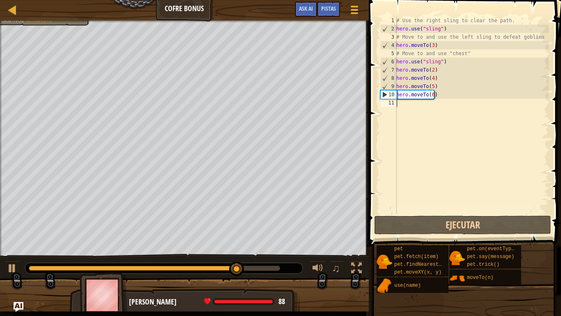
click at [442, 104] on div "# Use the right sling to clear the path. hero . use ( "sling" ) # Move to and u…" at bounding box center [472, 123] width 154 height 214
click at [428, 108] on div "# Use the right sling to clear the path. hero . use ( "sling" ) # Move to and u…" at bounding box center [472, 123] width 154 height 214
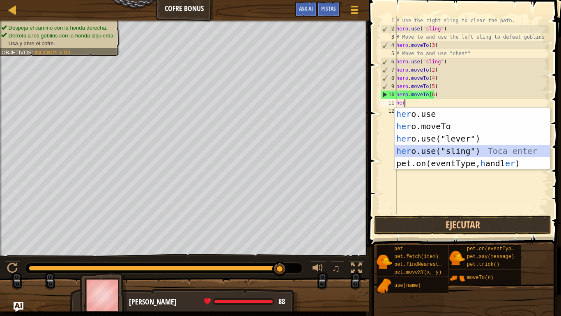
click at [483, 151] on div "her o.use Toca enter her o.moveTo Toca enter her o.use("lever") Toca enter her …" at bounding box center [472, 151] width 155 height 86
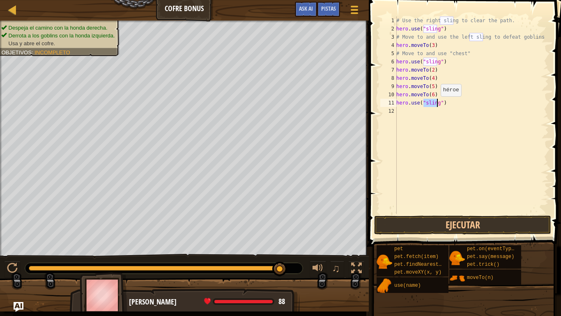
click at [436, 104] on div "# Use the right sling to clear the path. hero . use ( "sling" ) # Move to and u…" at bounding box center [472, 114] width 154 height 197
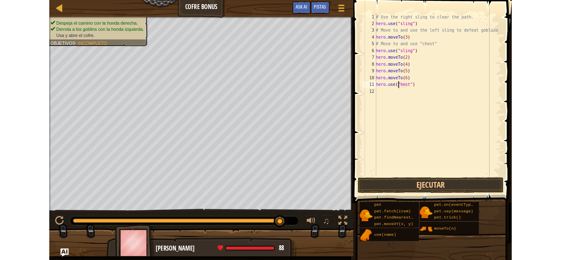
scroll to position [4, 2]
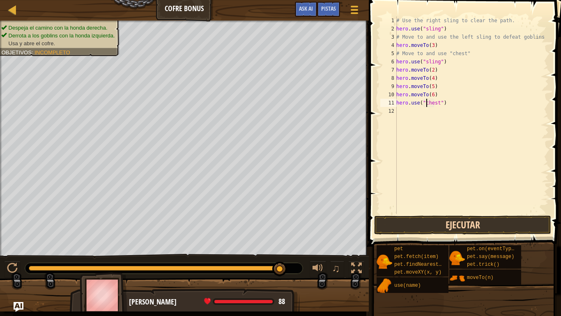
type textarea "hero.use("chest")"
click at [463, 224] on button "Ejecutar" at bounding box center [462, 224] width 177 height 19
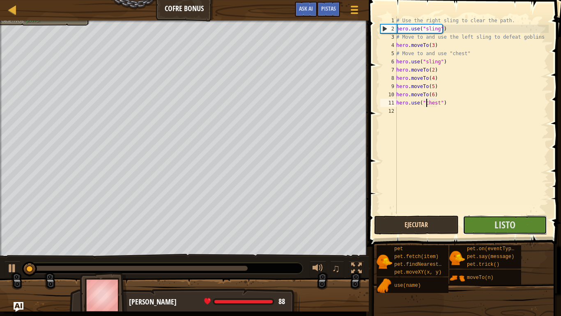
click at [463, 224] on button "Listo" at bounding box center [505, 224] width 84 height 19
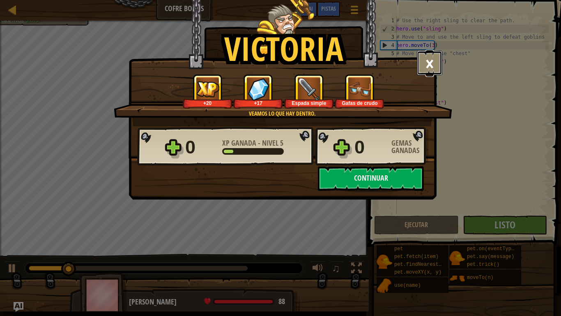
click at [424, 59] on button "×" at bounding box center [429, 63] width 25 height 25
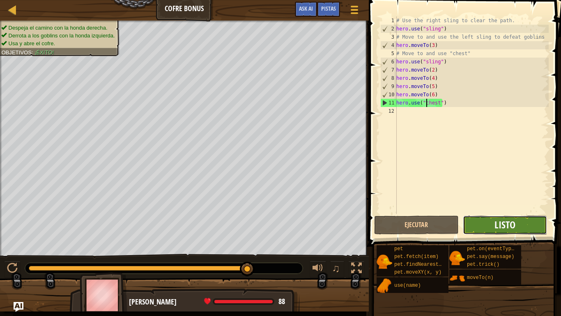
click at [510, 224] on span "Listo" at bounding box center [505, 224] width 21 height 13
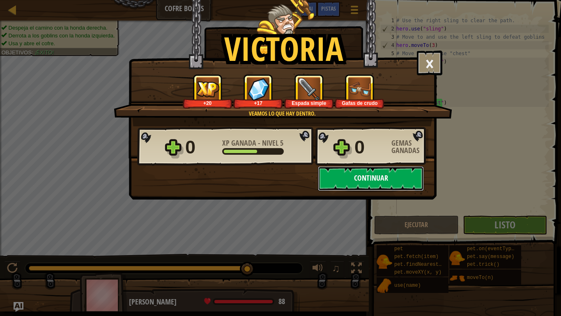
click at [355, 170] on button "Continuar" at bounding box center [371, 178] width 106 height 25
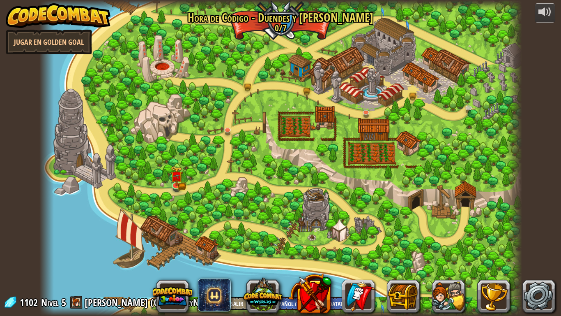
select select "es-419"
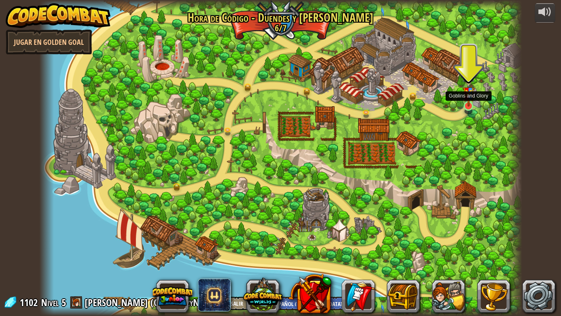
click at [464, 102] on img at bounding box center [469, 90] width 12 height 32
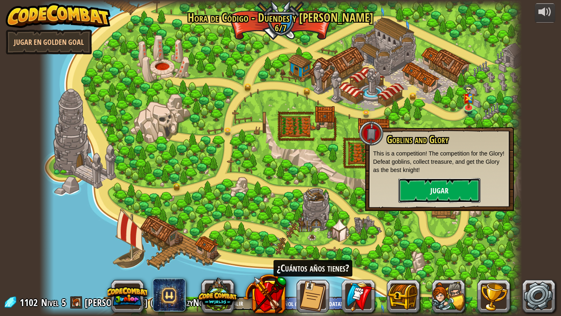
click at [466, 187] on button "Jugar" at bounding box center [440, 190] width 82 height 25
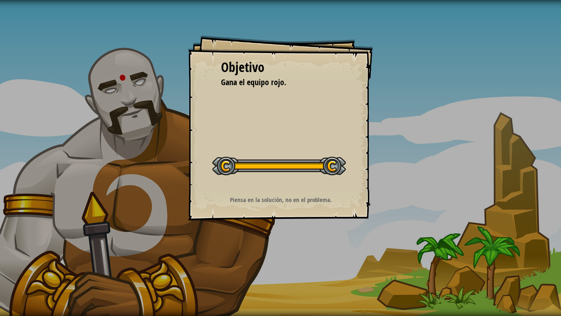
click at [382, 204] on div "Objetivo Gana el equipo rojo. Iniciar nivel Error cargando del servidor Necesit…" at bounding box center [280, 158] width 561 height 316
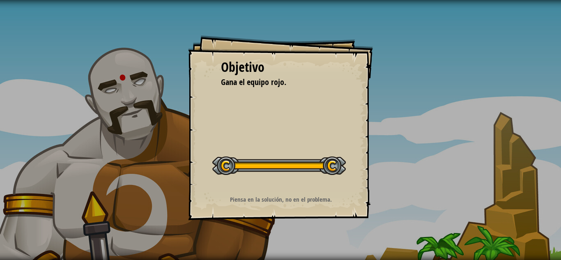
click at [246, 117] on div "Objetivo Gana el equipo rojo. Iniciar nivel Error cargando del servidor Necesit…" at bounding box center [280, 127] width 185 height 185
click at [298, 165] on div at bounding box center [279, 166] width 134 height 18
click at [338, 166] on div at bounding box center [279, 166] width 134 height 18
click at [406, 78] on div "Objetivo Gana el equipo rojo. Iniciar nivel Error cargando del servidor Necesit…" at bounding box center [280, 130] width 561 height 260
click at [298, 53] on div "Objetivo Gana el equipo rojo. Iniciar nivel Error cargando del servidor Necesit…" at bounding box center [280, 127] width 185 height 185
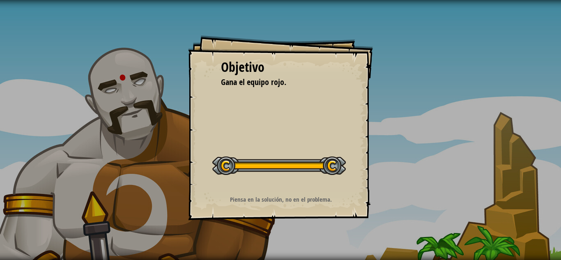
drag, startPoint x: 355, startPoint y: 64, endPoint x: 367, endPoint y: 58, distance: 13.6
click at [358, 60] on div "Objetivo Gana el equipo rojo. Iniciar nivel Error cargando del servidor Necesit…" at bounding box center [280, 127] width 185 height 185
drag, startPoint x: 327, startPoint y: 148, endPoint x: 317, endPoint y: 179, distance: 33.3
click at [320, 155] on div "Objetivo Gana el equipo rojo. Iniciar nivel Error cargando del servidor Necesit…" at bounding box center [280, 127] width 185 height 185
drag, startPoint x: 324, startPoint y: 178, endPoint x: 353, endPoint y: 172, distance: 29.0
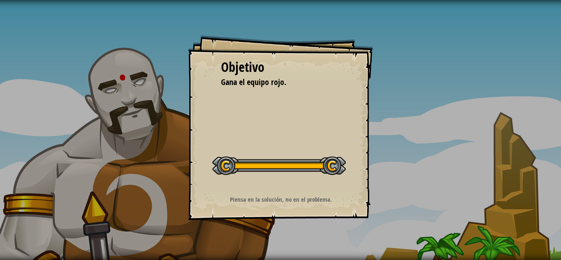
click at [353, 172] on div "Objetivo Gana el equipo rojo. Iniciar nivel Error cargando del servidor Necesit…" at bounding box center [280, 127] width 185 height 185
click at [324, 165] on div at bounding box center [279, 166] width 134 height 18
click at [332, 161] on div at bounding box center [279, 166] width 134 height 18
select select "es-419"
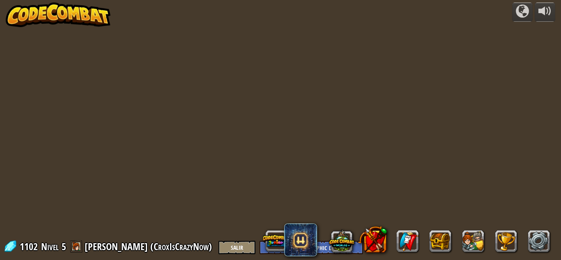
select select "es-419"
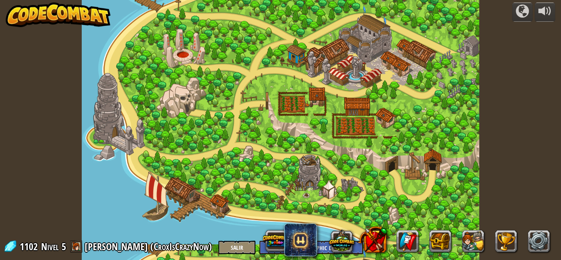
click at [393, 69] on div at bounding box center [281, 130] width 398 height 260
click at [347, 73] on div at bounding box center [281, 130] width 398 height 260
select select "es-419"
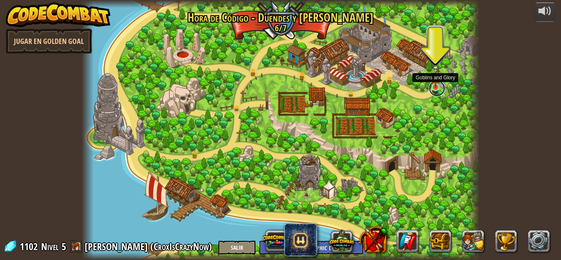
click at [435, 91] on link at bounding box center [437, 88] width 16 height 16
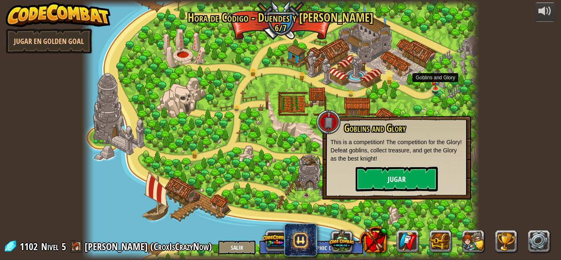
click at [410, 166] on div "Goblins and Glory This is a competition! The competition for the Glory! Defeat …" at bounding box center [397, 157] width 132 height 69
click at [411, 183] on button "Jugar" at bounding box center [397, 179] width 82 height 25
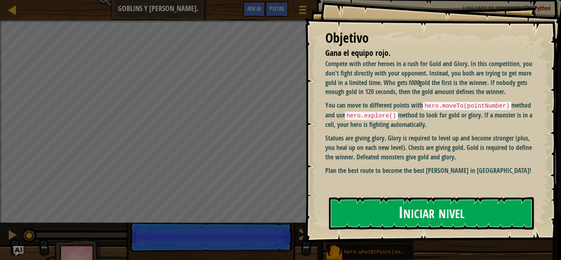
click at [455, 215] on button "Iniciar nivel" at bounding box center [431, 213] width 205 height 32
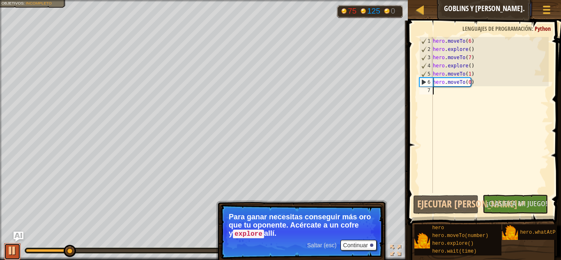
click at [8, 254] on div at bounding box center [12, 250] width 11 height 11
click at [7, 254] on div at bounding box center [12, 250] width 11 height 11
click at [8, 247] on div at bounding box center [12, 250] width 11 height 11
click at [8, 247] on button at bounding box center [12, 251] width 16 height 17
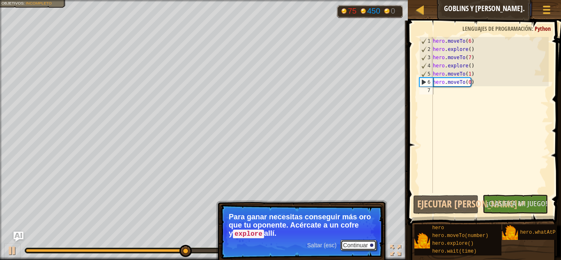
click at [360, 244] on button "Continuar" at bounding box center [359, 245] width 36 height 11
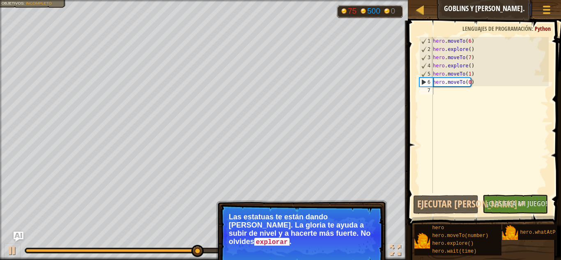
click at [356, 248] on button "Continuar" at bounding box center [359, 252] width 36 height 11
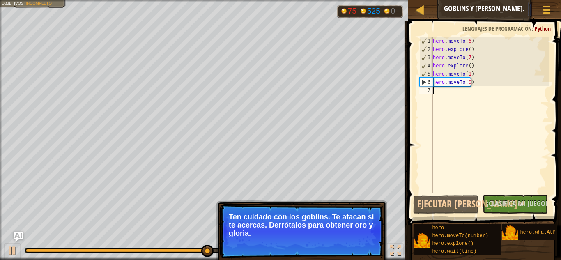
click at [352, 233] on p "Ten cuidado con los goblins. Te atacan si te acercas. Derrótalos para obtener o…" at bounding box center [302, 225] width 146 height 25
click at [355, 242] on button "Continuar" at bounding box center [359, 244] width 36 height 11
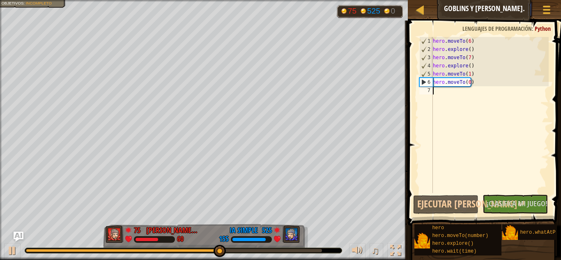
click at [451, 102] on div "hero . moveTo ( 6 ) hero . explore ( ) hero . moveTo ( 7 ) hero . explore ( ) h…" at bounding box center [490, 123] width 118 height 173
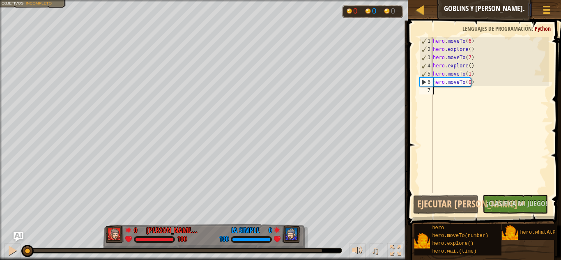
drag, startPoint x: 226, startPoint y: 250, endPoint x: 0, endPoint y: 214, distance: 229.3
click at [0, 214] on div "Gana el equipo rojo. Objetivos : Incompleto 0 0 0 0 [PERSON_NAME] (CroxIsCrazyN…" at bounding box center [280, 130] width 561 height 260
click at [8, 253] on div at bounding box center [12, 250] width 11 height 11
click at [476, 95] on div "hero . moveTo ( 6 ) hero . explore ( ) hero . moveTo ( 7 ) hero . explore ( ) h…" at bounding box center [490, 123] width 118 height 173
click at [461, 96] on div "hero . moveTo ( 6 ) hero . explore ( ) hero . moveTo ( 7 ) hero . explore ( ) h…" at bounding box center [490, 123] width 118 height 173
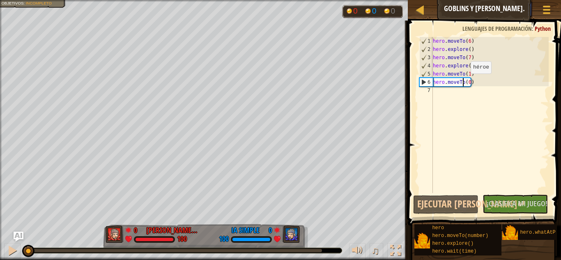
click at [464, 82] on div "hero . moveTo ( 6 ) hero . explore ( ) hero . moveTo ( 7 ) hero . explore ( ) h…" at bounding box center [490, 123] width 118 height 173
click at [468, 81] on div "hero . moveTo ( 6 ) hero . explore ( ) hero . moveTo ( 7 ) hero . explore ( ) h…" at bounding box center [490, 123] width 118 height 173
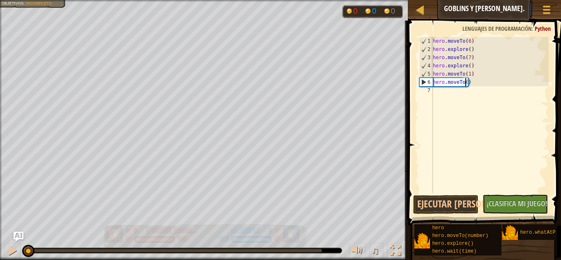
type textarea "hero.moveTo(2)"
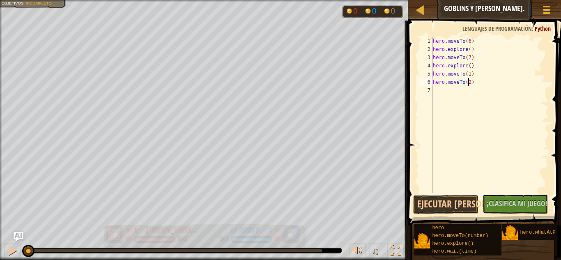
scroll to position [4, 3]
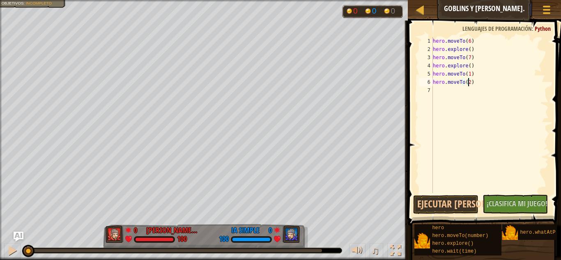
click at [484, 81] on div "hero . moveTo ( 6 ) hero . explore ( ) hero . moveTo ( 7 ) hero . explore ( ) h…" at bounding box center [490, 123] width 118 height 173
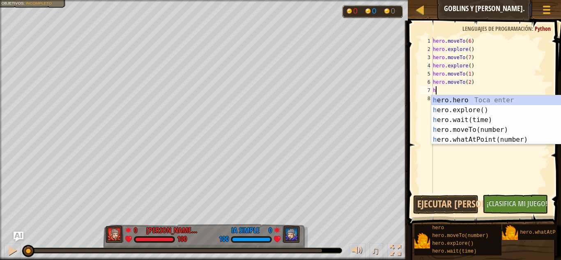
type textarea "he"
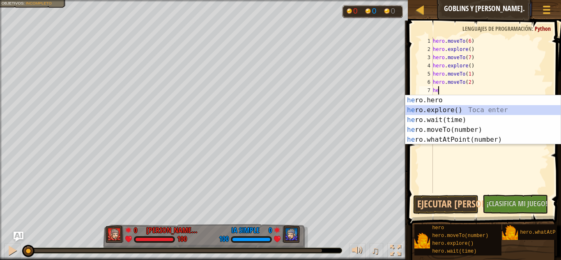
click at [457, 115] on div "he ro.hero Toca enter he ro.explore() Toca enter he ro.wait(time) Toca enter he…" at bounding box center [483, 129] width 155 height 69
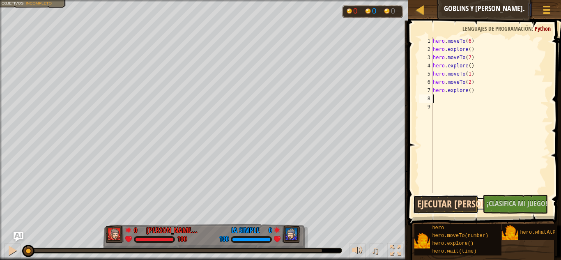
click at [459, 205] on button "Ejecutar [PERSON_NAME]↵" at bounding box center [445, 204] width 65 height 19
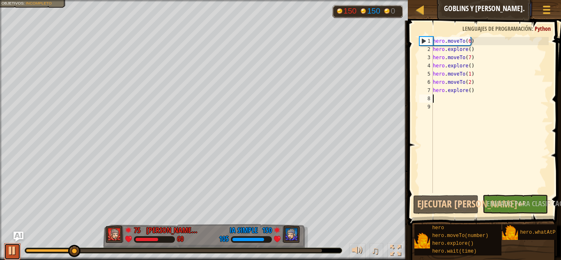
click at [11, 245] on div at bounding box center [12, 250] width 11 height 11
drag, startPoint x: 55, startPoint y: 249, endPoint x: 0, endPoint y: 252, distance: 54.8
click at [0, 252] on div "♫" at bounding box center [204, 248] width 408 height 25
click at [50, 258] on div "♫" at bounding box center [204, 248] width 408 height 25
drag, startPoint x: 46, startPoint y: 247, endPoint x: 9, endPoint y: 247, distance: 37.0
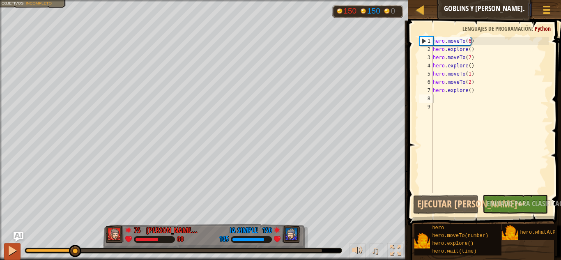
click at [13, 249] on div "♫" at bounding box center [204, 248] width 408 height 25
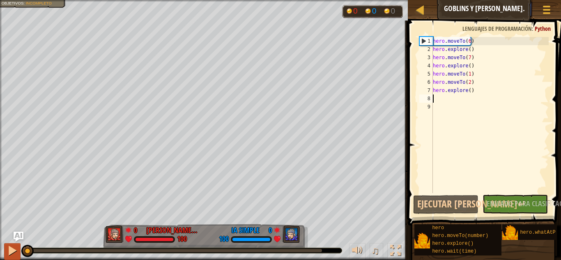
drag, startPoint x: 75, startPoint y: 250, endPoint x: 14, endPoint y: 250, distance: 60.8
click at [14, 250] on div "♫" at bounding box center [204, 248] width 408 height 25
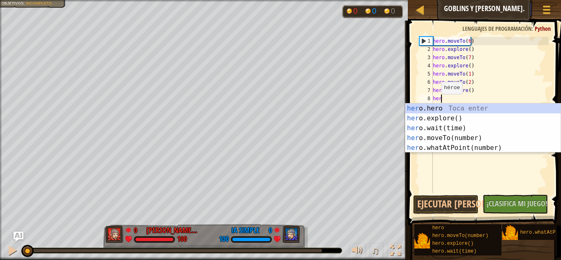
scroll to position [4, 0]
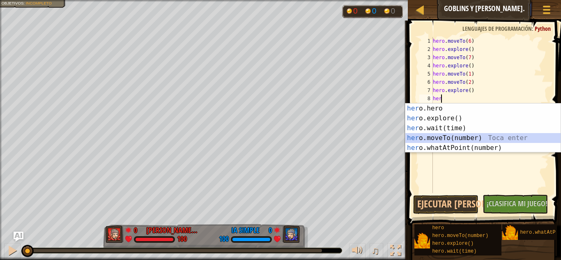
click at [457, 134] on div "her o.hero [PERSON_NAME] enter her o.explore() Toca enter her o.wait(time) Toca…" at bounding box center [483, 138] width 155 height 69
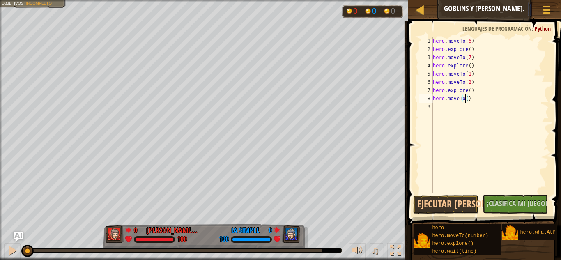
type textarea "hero.moveTo(3)"
click at [486, 106] on div "hero . moveTo ( 6 ) hero . explore ( ) hero . moveTo ( 7 ) hero . explore ( ) h…" at bounding box center [490, 123] width 118 height 173
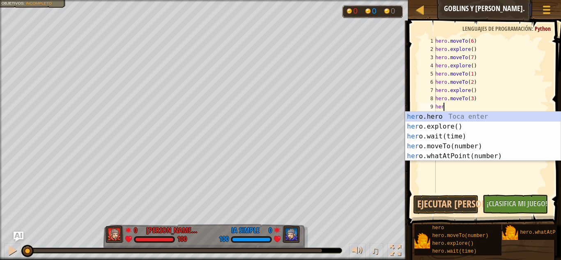
scroll to position [4, 0]
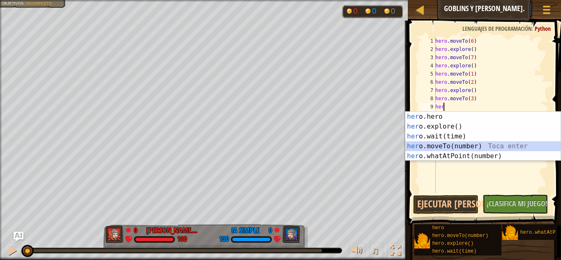
click at [459, 143] on div "her o.hero [PERSON_NAME] enter her o.explore() Toca enter her o.wait(time) Toca…" at bounding box center [483, 146] width 155 height 69
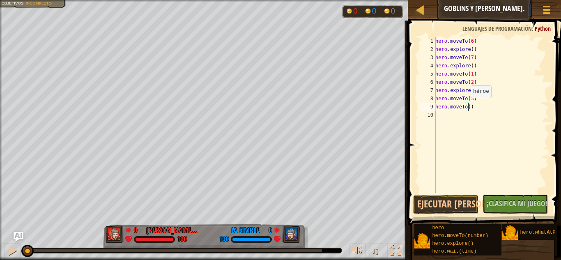
type textarea "hero.moveTo(9)"
click at [454, 117] on div "hero . moveTo ( 6 ) hero . explore ( ) hero . moveTo ( 7 ) hero . explore ( ) h…" at bounding box center [491, 123] width 115 height 173
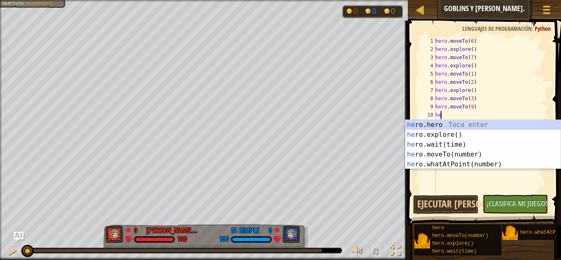
scroll to position [4, 0]
click at [454, 152] on div "her o.hero [PERSON_NAME] enter her o.explore() Toca enter her o.wait(time) Toca…" at bounding box center [483, 154] width 155 height 69
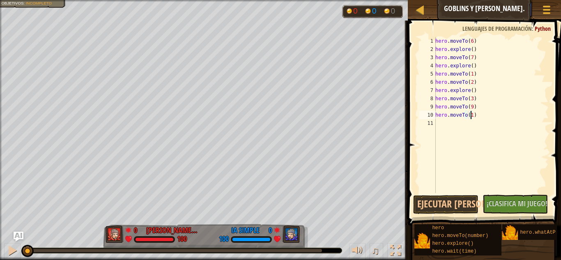
scroll to position [4, 3]
type textarea "hero.moveTo(10)"
click at [495, 131] on div "hero . moveTo ( 6 ) hero . explore ( ) hero . moveTo ( 7 ) hero . explore ( ) h…" at bounding box center [491, 123] width 115 height 173
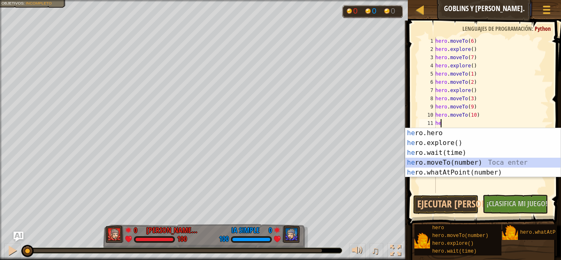
click at [457, 163] on div "he ro.hero Toca enter he ro.explore() Toca enter he ro.wait(time) Toca enter he…" at bounding box center [483, 162] width 155 height 69
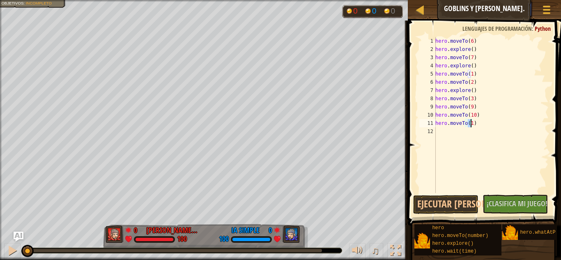
type textarea "hero.moveTo(6)"
click at [462, 211] on button "Ejecutar [PERSON_NAME]↵" at bounding box center [445, 204] width 65 height 19
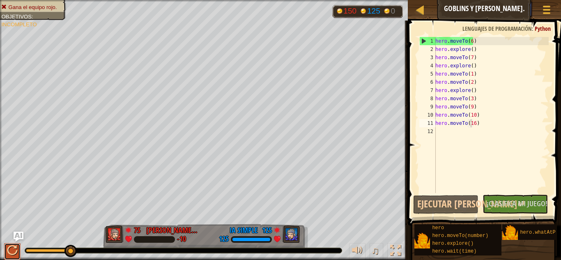
click at [11, 248] on div at bounding box center [12, 250] width 11 height 11
click at [18, 254] on button at bounding box center [12, 251] width 16 height 17
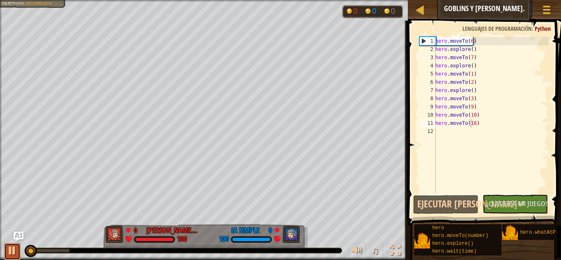
click at [13, 252] on div at bounding box center [12, 250] width 11 height 11
click at [470, 75] on div "hero . moveTo ( 6 ) hero . explore ( ) hero . moveTo ( 7 ) hero . explore ( ) h…" at bounding box center [491, 123] width 115 height 173
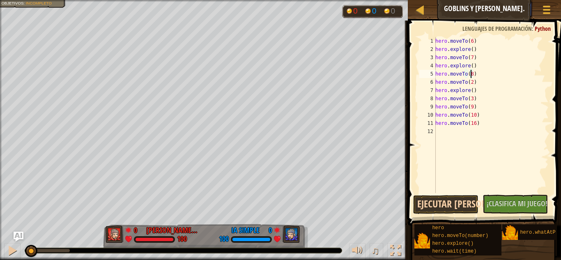
type textarea "hero.moveTo(8)"
click at [464, 207] on button "Ejecutar [PERSON_NAME]↵" at bounding box center [445, 204] width 65 height 19
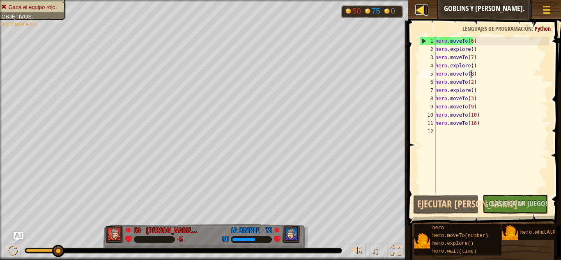
click at [422, 9] on div at bounding box center [420, 10] width 10 height 10
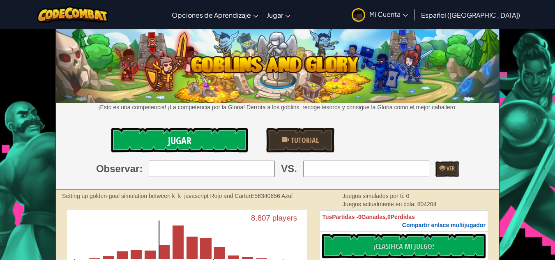
click at [225, 143] on link "Jugar" at bounding box center [179, 140] width 137 height 25
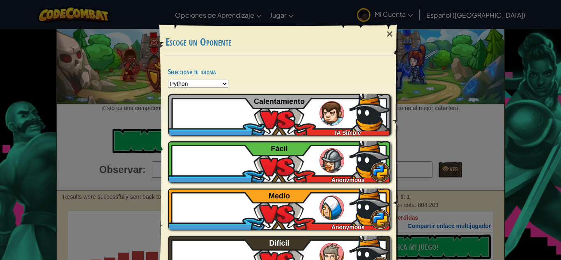
click at [388, 37] on div "×" at bounding box center [390, 34] width 19 height 24
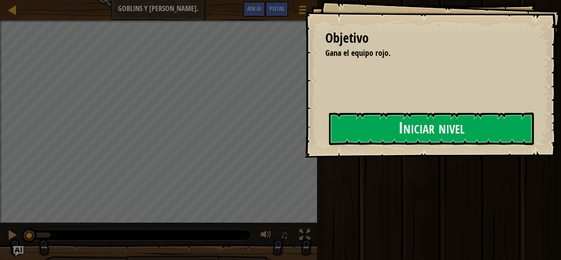
select select "es-419"
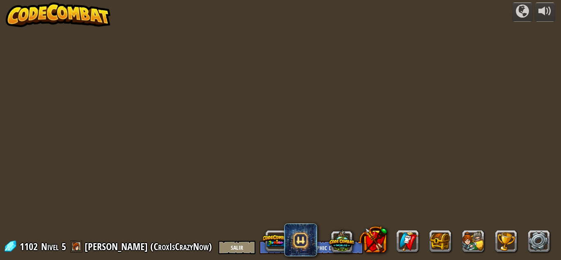
select select "es-419"
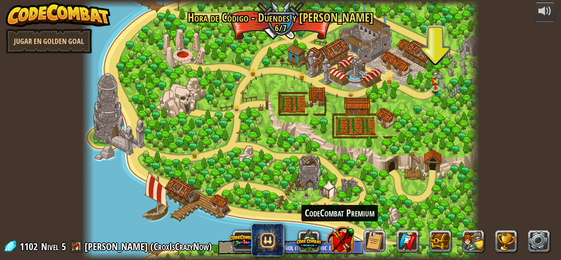
drag, startPoint x: 334, startPoint y: 244, endPoint x: 331, endPoint y: 240, distance: 5.3
click at [331, 240] on button at bounding box center [339, 239] width 29 height 29
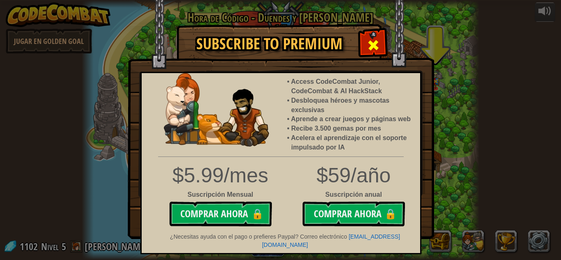
click at [367, 42] on span at bounding box center [373, 45] width 13 height 13
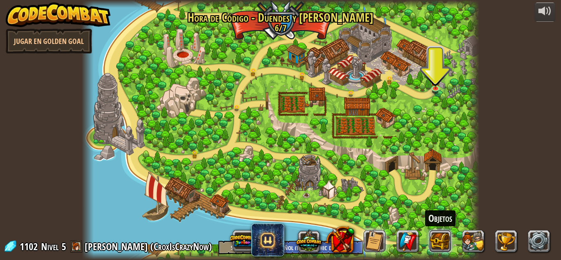
click at [436, 241] on button at bounding box center [441, 241] width 22 height 22
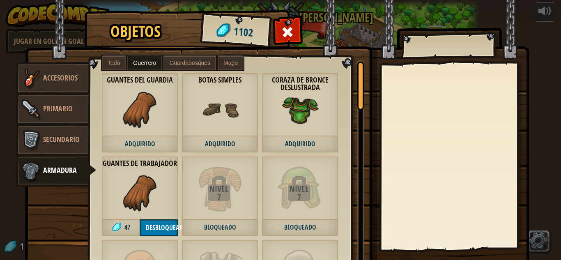
drag, startPoint x: 199, startPoint y: 155, endPoint x: 158, endPoint y: 173, distance: 45.2
click at [173, 164] on div "[PERSON_NAME] Adquirido Toca de [PERSON_NAME] de cuero 53 Guardabosques Túnica …" at bounding box center [229, 164] width 281 height 208
click at [158, 173] on div "Guantes de Trabajador 47 Desbloquear" at bounding box center [140, 196] width 77 height 80
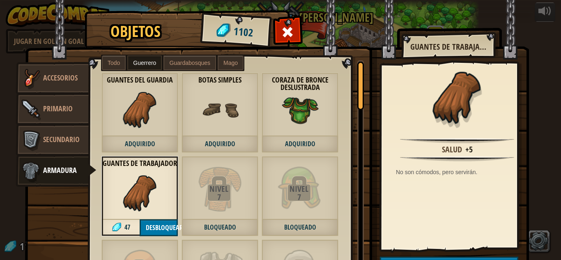
click at [174, 104] on div "[PERSON_NAME] Adquirido" at bounding box center [140, 113] width 77 height 80
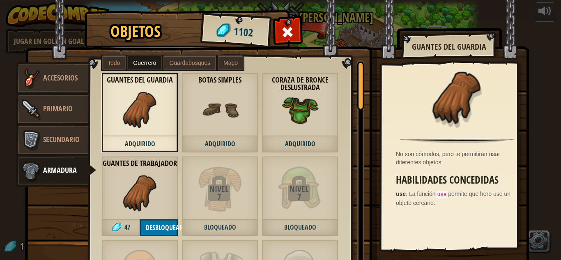
click at [284, 31] on span at bounding box center [287, 31] width 13 height 13
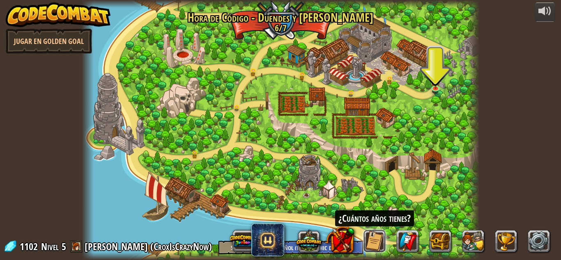
click at [379, 247] on button at bounding box center [375, 241] width 22 height 22
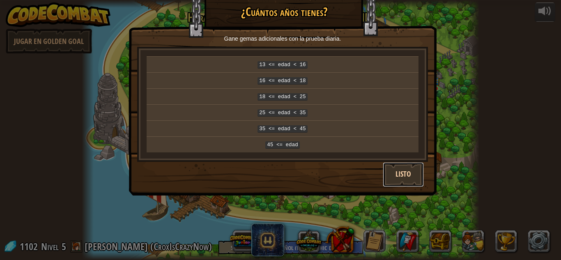
click at [411, 164] on button "Listo" at bounding box center [403, 174] width 41 height 25
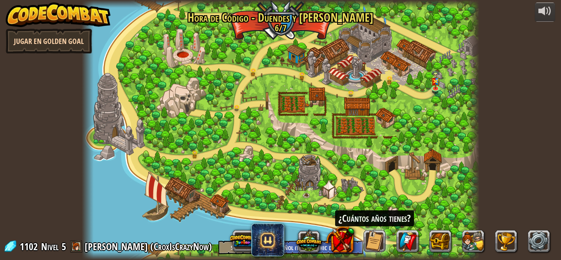
click at [76, 48] on link "Jugar en Golden Goal" at bounding box center [49, 41] width 86 height 25
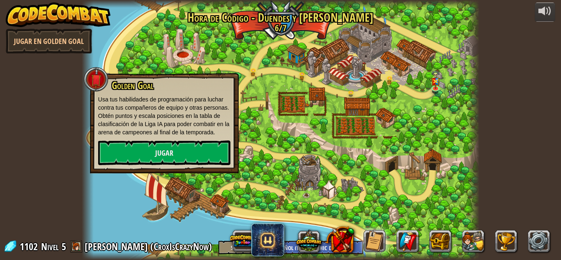
click at [438, 216] on div at bounding box center [281, 130] width 398 height 260
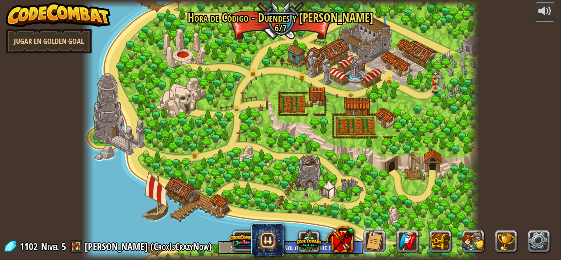
click at [288, 27] on div at bounding box center [281, 130] width 398 height 260
click at [288, 13] on div at bounding box center [281, 130] width 398 height 260
click at [67, 17] on img at bounding box center [58, 14] width 105 height 25
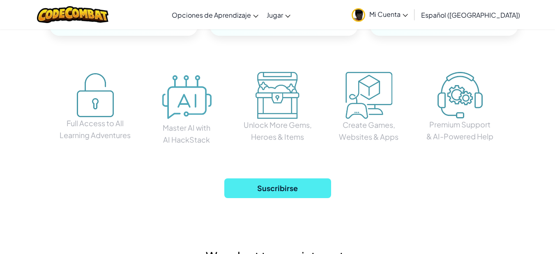
scroll to position [1233, 0]
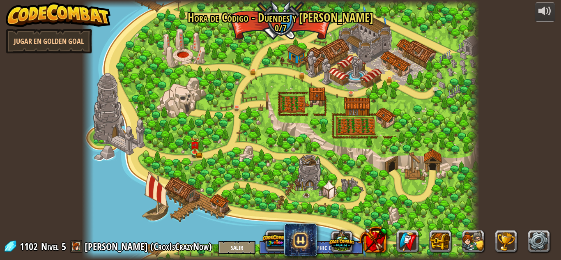
select select "es-419"
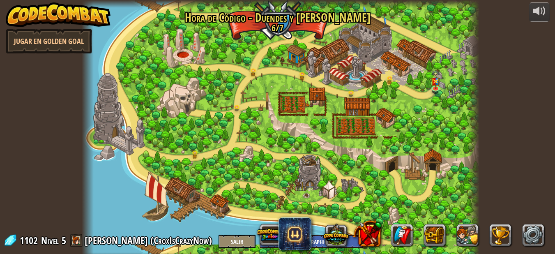
click at [265, 16] on div at bounding box center [281, 130] width 398 height 260
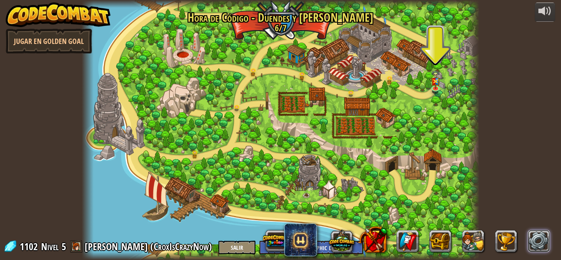
click at [534, 239] on link at bounding box center [539, 241] width 22 height 22
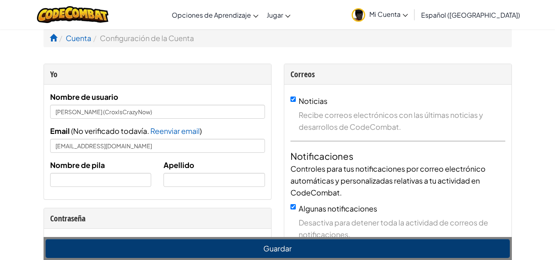
select select "es-419"
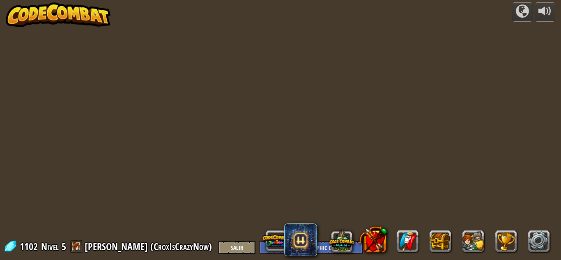
select select "es-419"
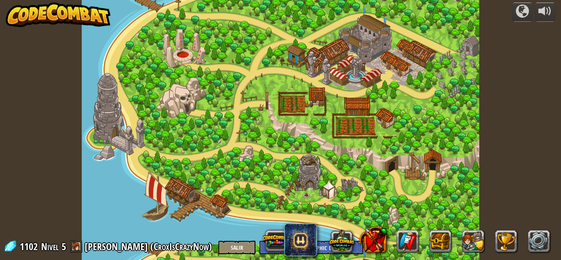
select select "es-419"
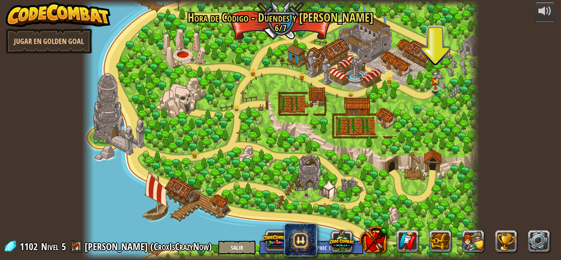
click at [288, 32] on div at bounding box center [281, 130] width 398 height 260
click at [412, 70] on div at bounding box center [281, 130] width 398 height 260
click at [62, 10] on img at bounding box center [58, 14] width 105 height 25
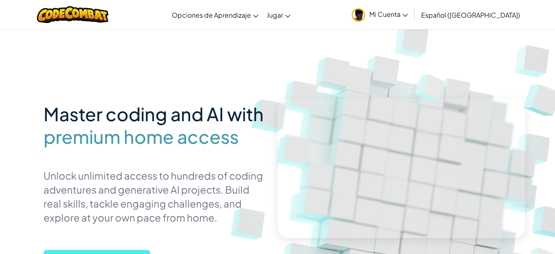
select select "es-419"
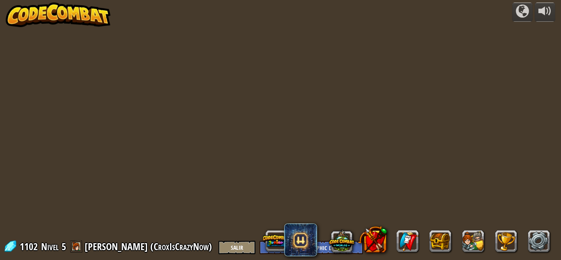
select select "es-419"
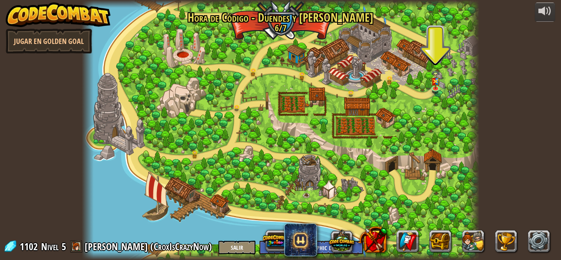
click at [227, 11] on div at bounding box center [281, 130] width 398 height 260
click at [265, 41] on div at bounding box center [281, 130] width 398 height 260
click at [271, 20] on div at bounding box center [281, 130] width 398 height 260
click at [249, 32] on div at bounding box center [281, 130] width 398 height 260
click at [259, 28] on div at bounding box center [281, 130] width 398 height 260
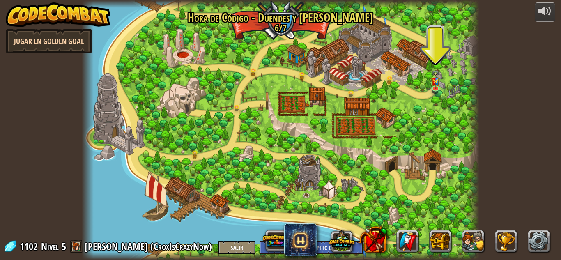
click at [71, 42] on link "Jugar en Golden Goal" at bounding box center [49, 41] width 86 height 25
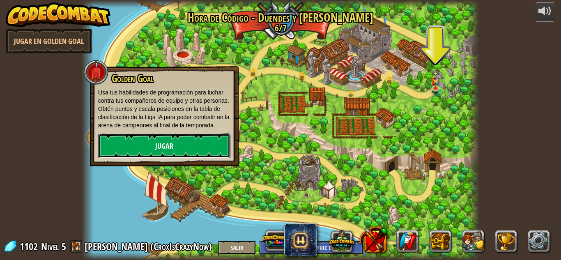
click at [194, 156] on link "Jugar" at bounding box center [164, 146] width 132 height 25
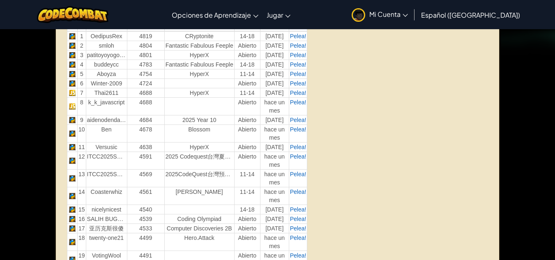
scroll to position [307, 0]
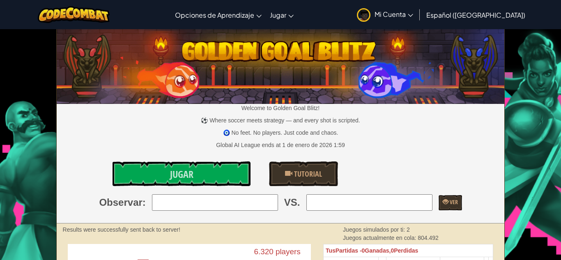
select select "es-419"
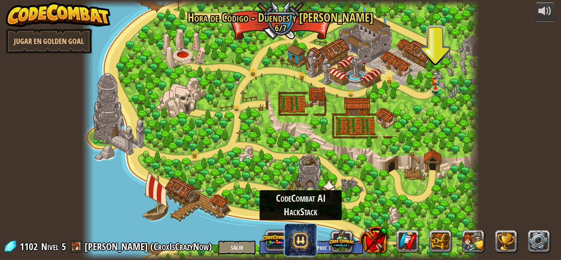
click at [306, 239] on span at bounding box center [300, 240] width 33 height 33
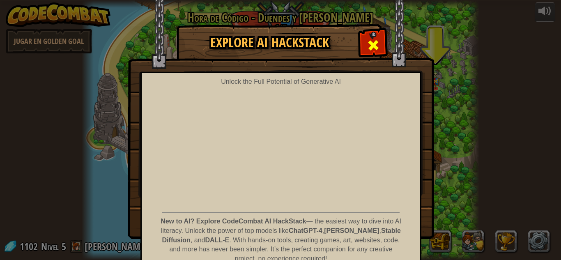
click at [372, 45] on span at bounding box center [373, 45] width 13 height 13
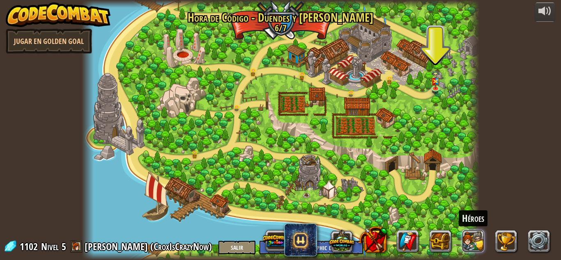
click at [468, 242] on button at bounding box center [474, 241] width 22 height 22
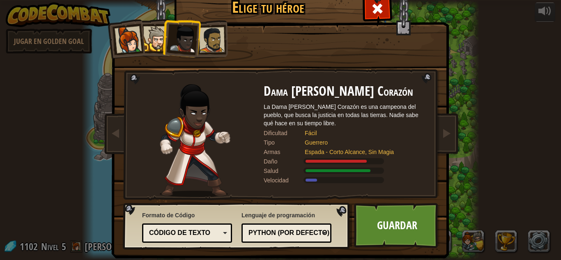
click at [375, 19] on div "Capitana [PERSON_NAME] Anya es un líder sensato que no tiene miedo de involucra…" at bounding box center [281, 105] width 308 height 179
click at [382, 6] on div at bounding box center [378, 8] width 26 height 26
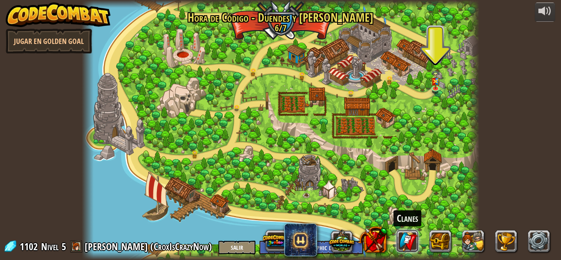
click at [413, 246] on link at bounding box center [408, 241] width 22 height 22
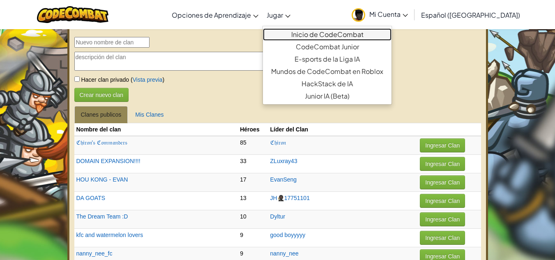
click at [365, 36] on link "Inicio de CodeCombat" at bounding box center [327, 34] width 129 height 12
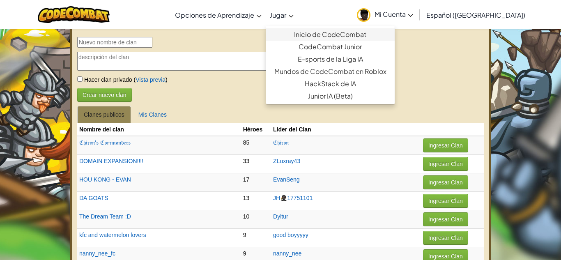
select select "es-419"
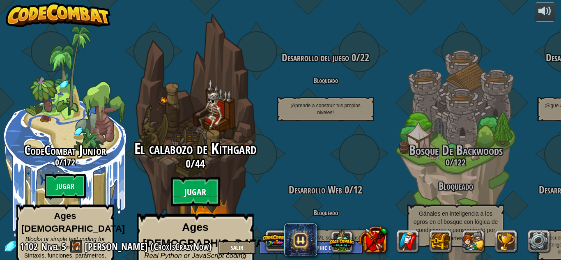
click at [206, 177] on btn "Jugar" at bounding box center [195, 192] width 49 height 30
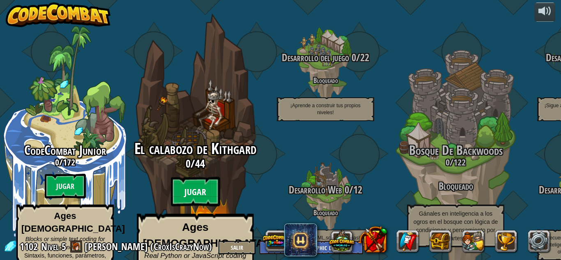
select select "es-419"
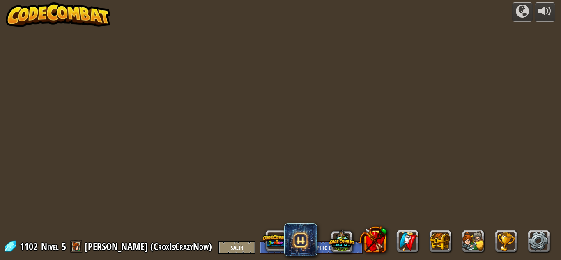
select select "es-419"
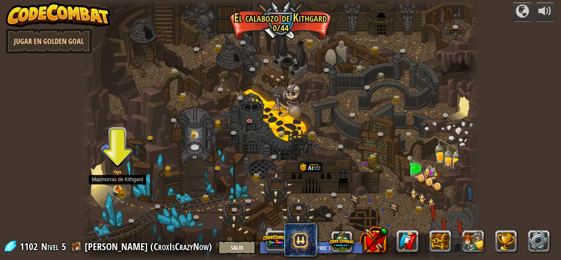
click at [118, 186] on img at bounding box center [117, 180] width 9 height 21
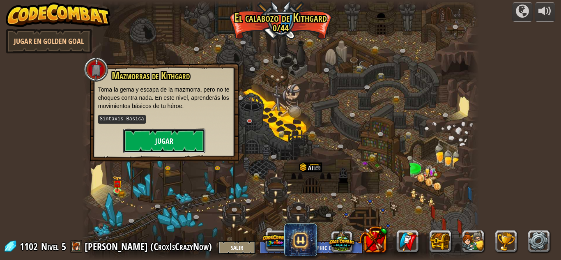
click at [165, 141] on button "Jugar" at bounding box center [164, 141] width 82 height 25
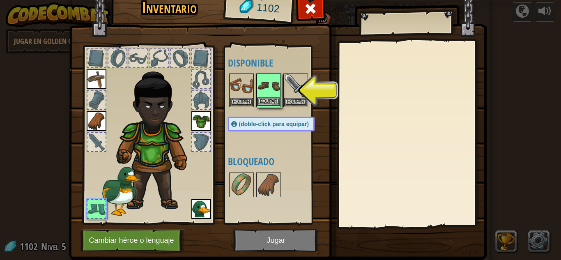
click at [271, 80] on img at bounding box center [268, 85] width 23 height 23
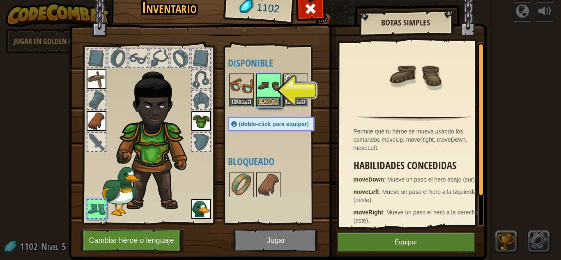
click at [272, 80] on img at bounding box center [268, 85] width 23 height 23
click at [284, 80] on img at bounding box center [295, 85] width 23 height 23
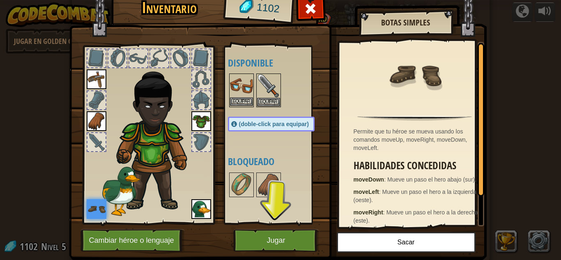
click at [238, 87] on img at bounding box center [241, 85] width 23 height 23
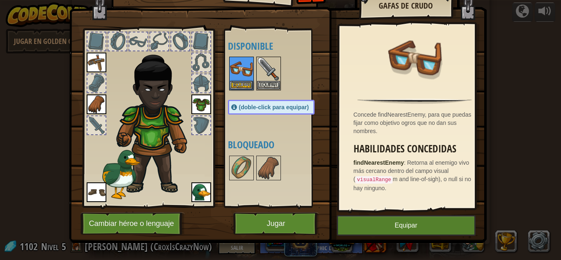
scroll to position [23, 0]
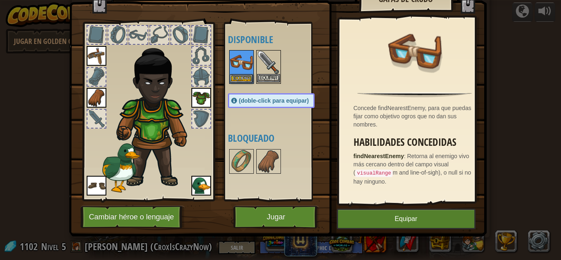
click at [275, 63] on img at bounding box center [268, 62] width 23 height 23
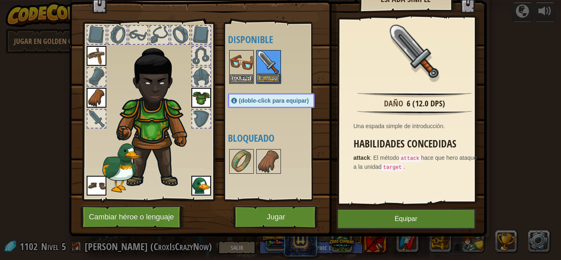
click at [271, 63] on img at bounding box center [268, 62] width 23 height 23
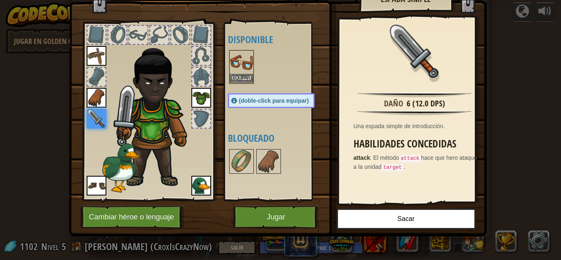
click at [231, 55] on img at bounding box center [241, 62] width 23 height 23
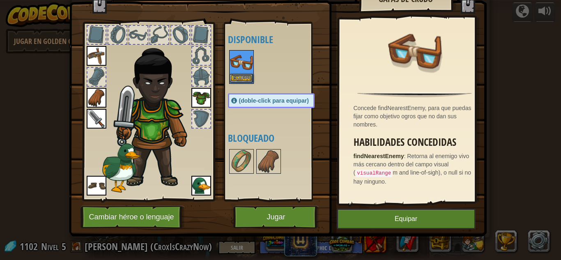
click at [231, 55] on img at bounding box center [241, 62] width 23 height 23
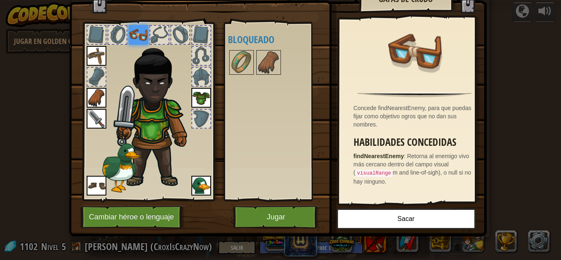
click at [134, 67] on img at bounding box center [157, 113] width 88 height 151
click at [164, 89] on img at bounding box center [157, 113] width 88 height 151
click at [251, 203] on img at bounding box center [278, 87] width 418 height 298
click at [267, 217] on button "Jugar" at bounding box center [276, 217] width 86 height 23
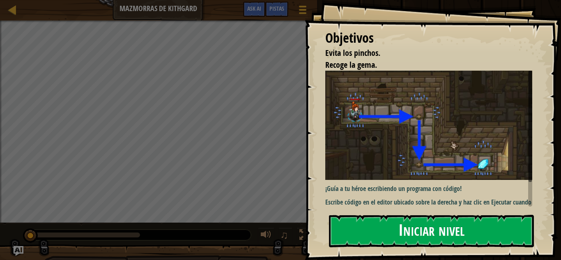
click at [370, 233] on button "Iniciar nivel" at bounding box center [431, 231] width 205 height 32
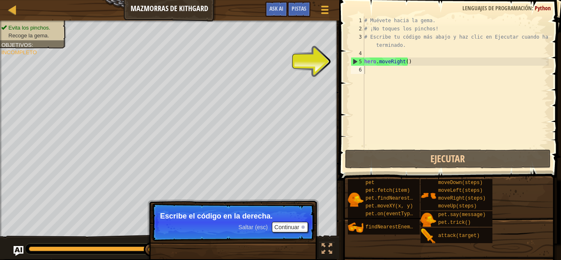
click at [10, 16] on div "Mapa Mazmorras de Kithgard Menú del Juego Listo Pistas Ask AI" at bounding box center [169, 10] width 339 height 21
click at [14, 9] on div at bounding box center [12, 10] width 10 height 10
select select "es-419"
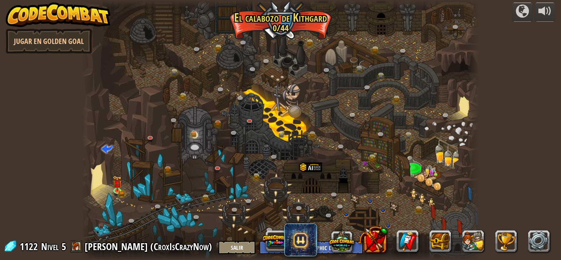
select select "es-419"
